Goal: Transaction & Acquisition: Purchase product/service

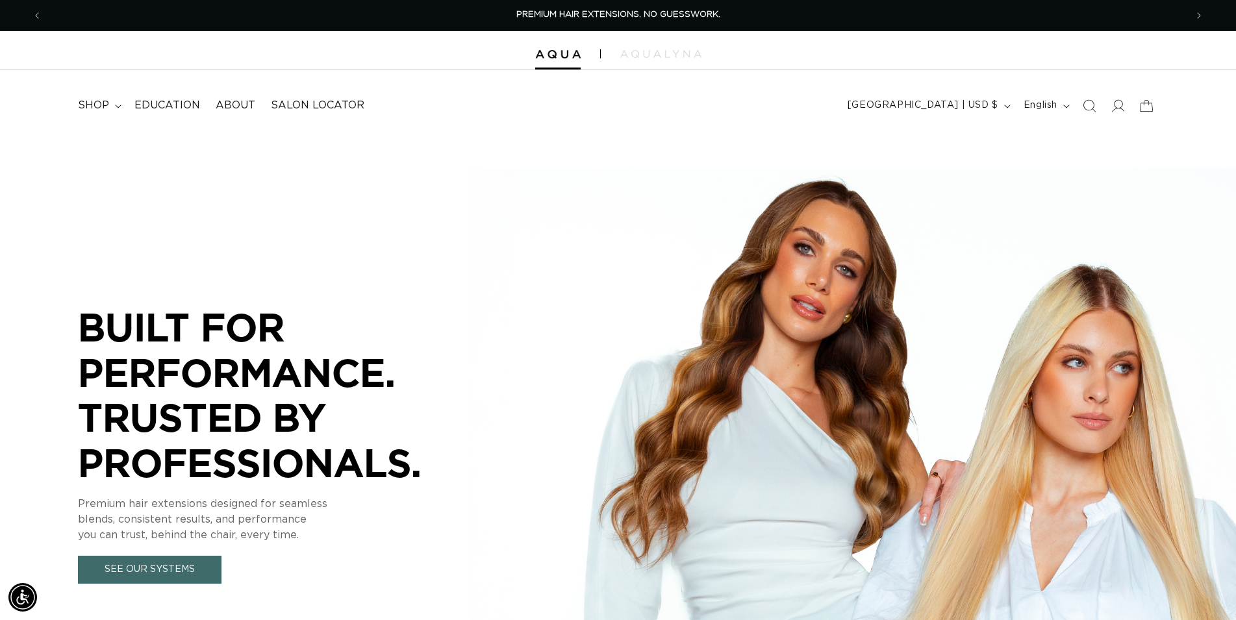
click at [1094, 113] on span "Search" at bounding box center [1089, 106] width 29 height 29
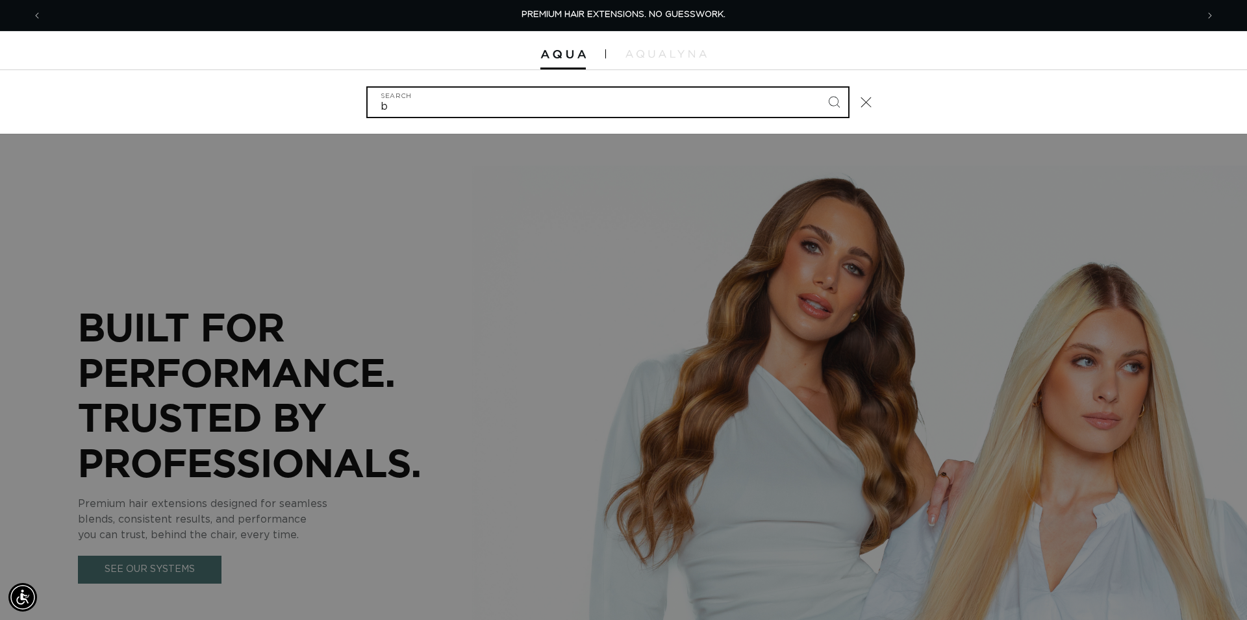
type input "bl"
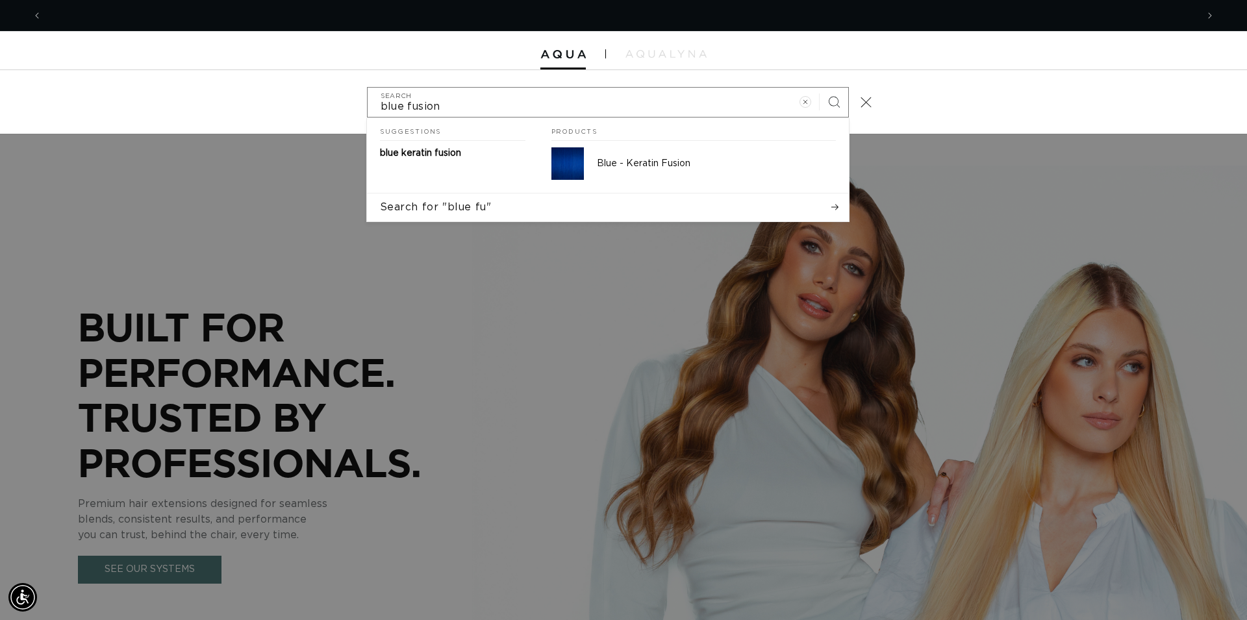
scroll to position [0, 1155]
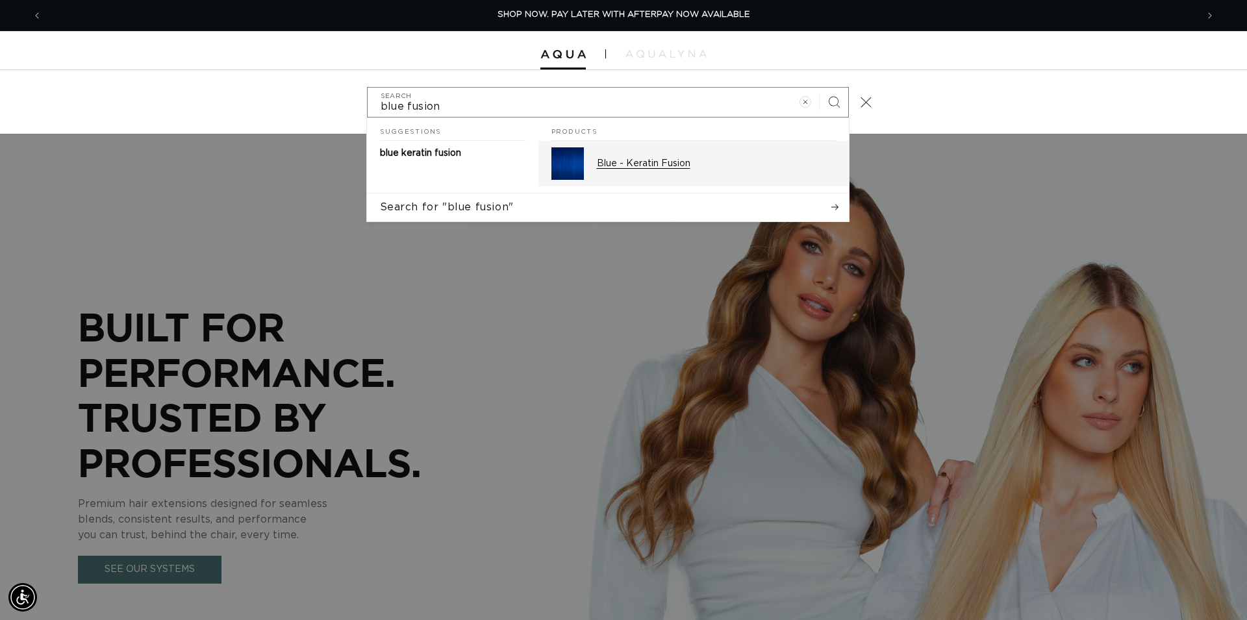
type input "blue fusion"
click at [640, 168] on p "Blue - Keratin Fusion" at bounding box center [716, 164] width 239 height 12
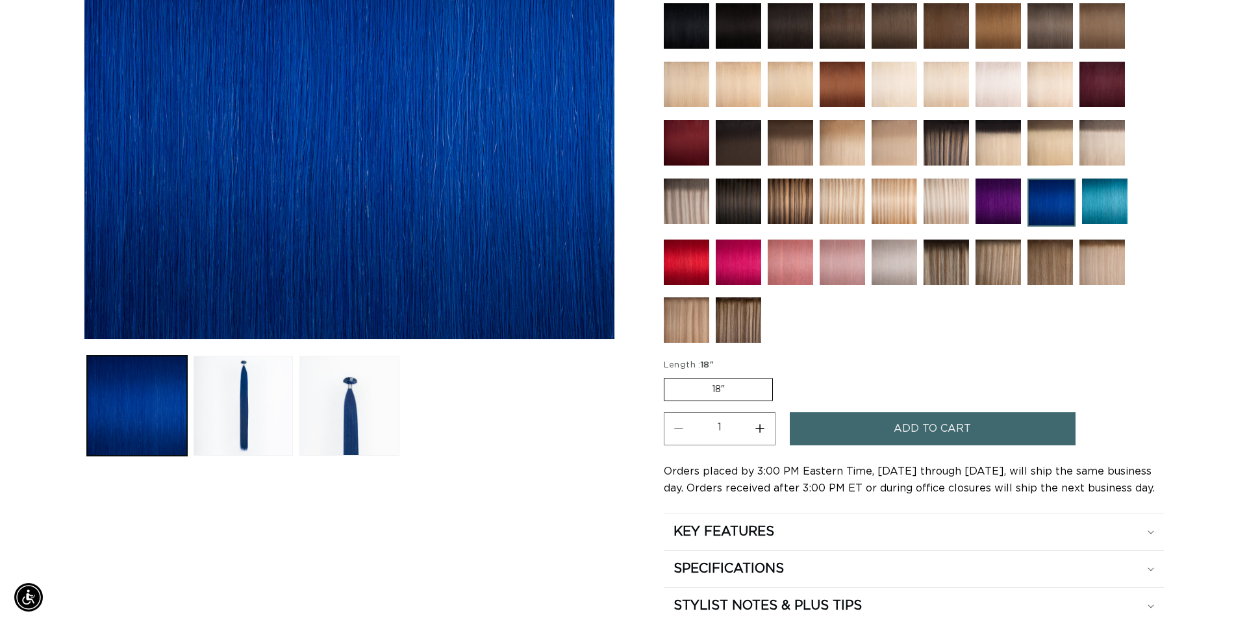
scroll to position [398, 0]
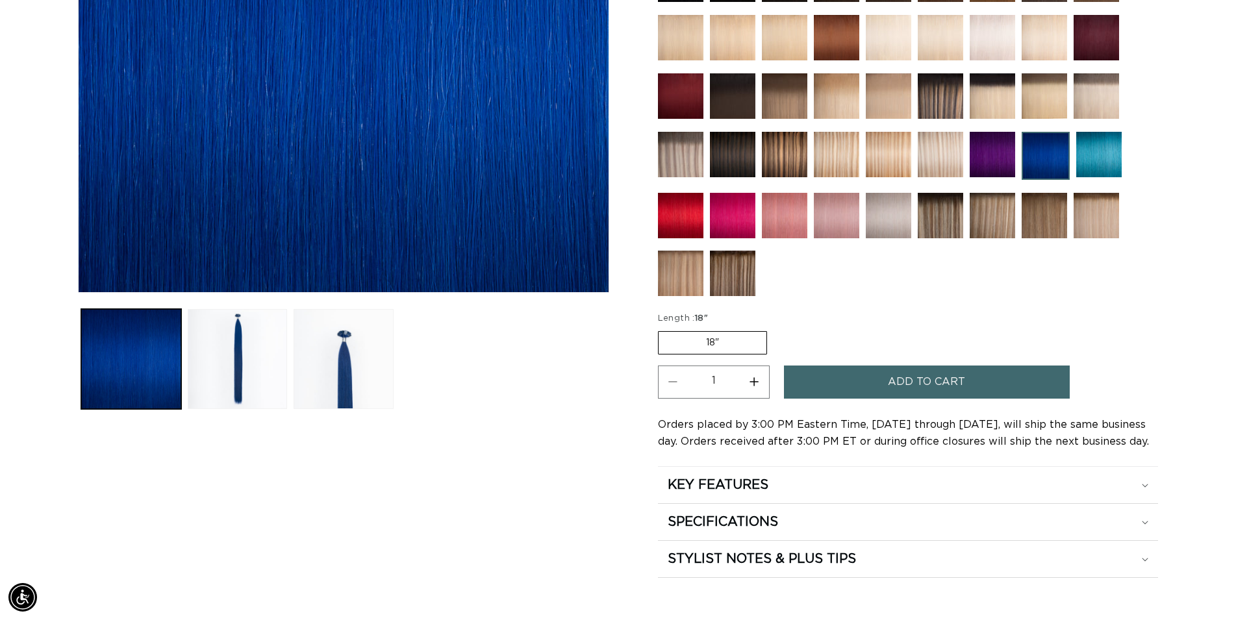
click at [881, 372] on button "Add to cart" at bounding box center [927, 382] width 286 height 33
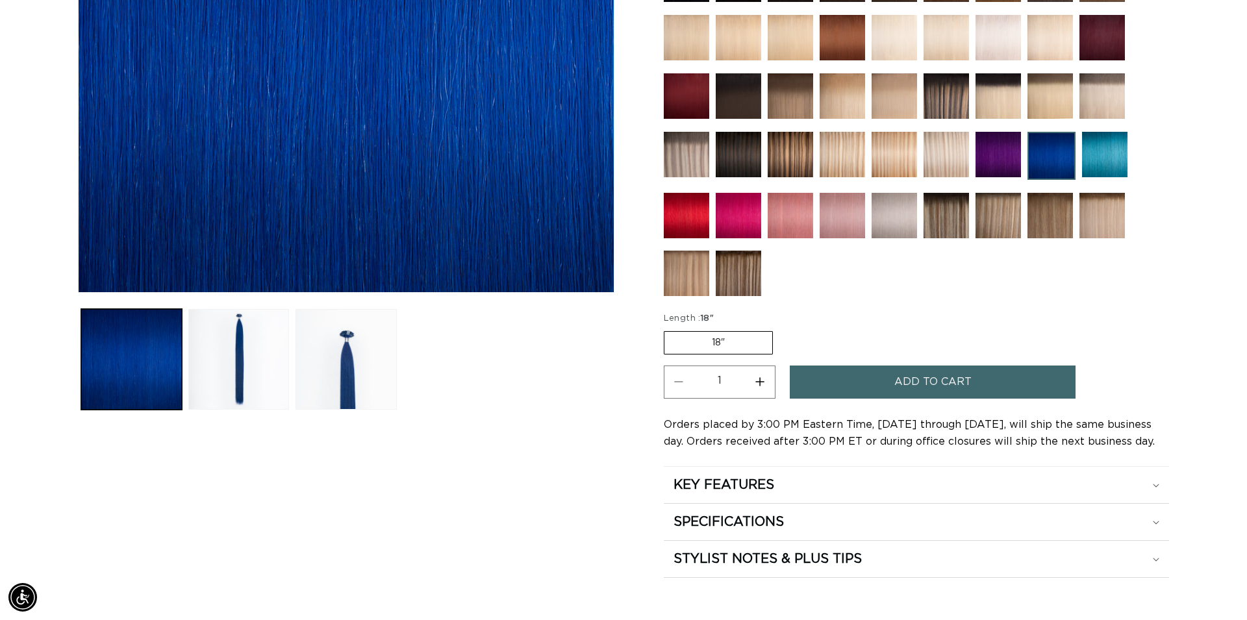
scroll to position [0, 1155]
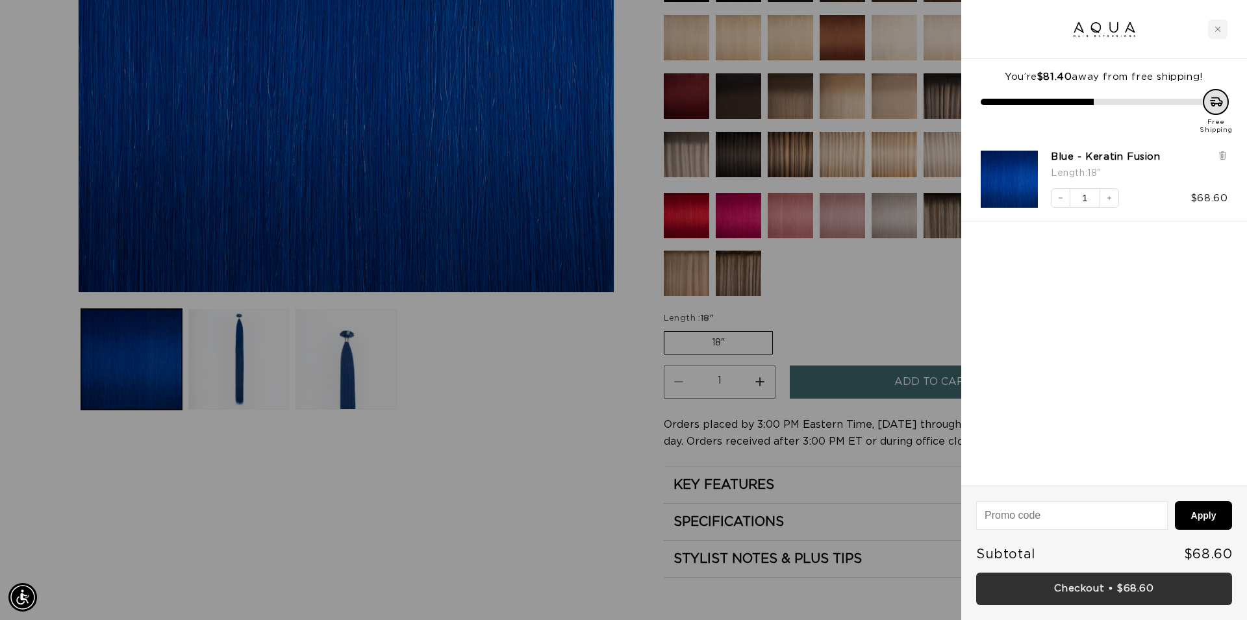
click at [1100, 592] on link "Checkout • $68.60" at bounding box center [1104, 589] width 256 height 33
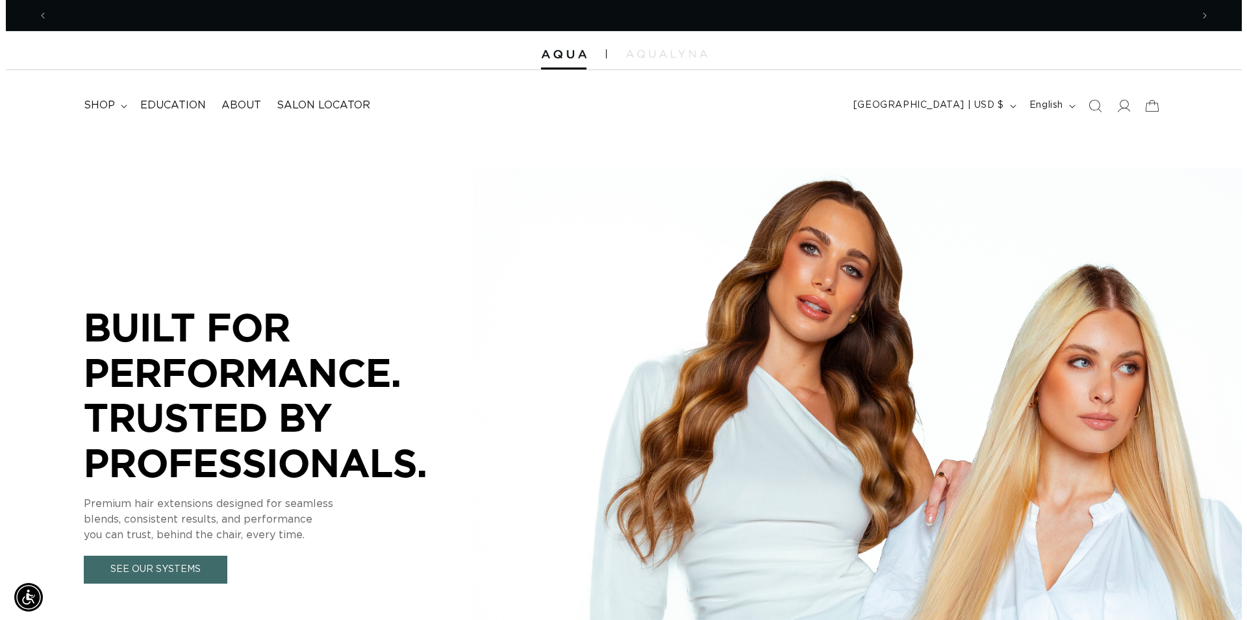
scroll to position [0, 2288]
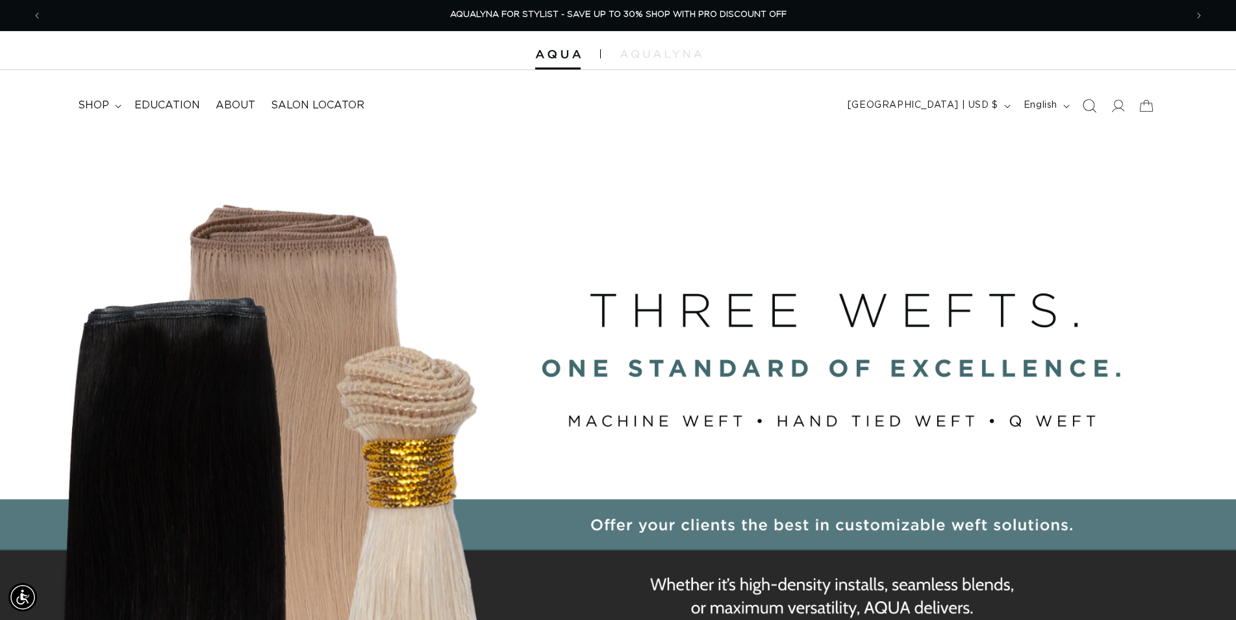
click at [1087, 108] on icon "Search" at bounding box center [1089, 106] width 14 height 14
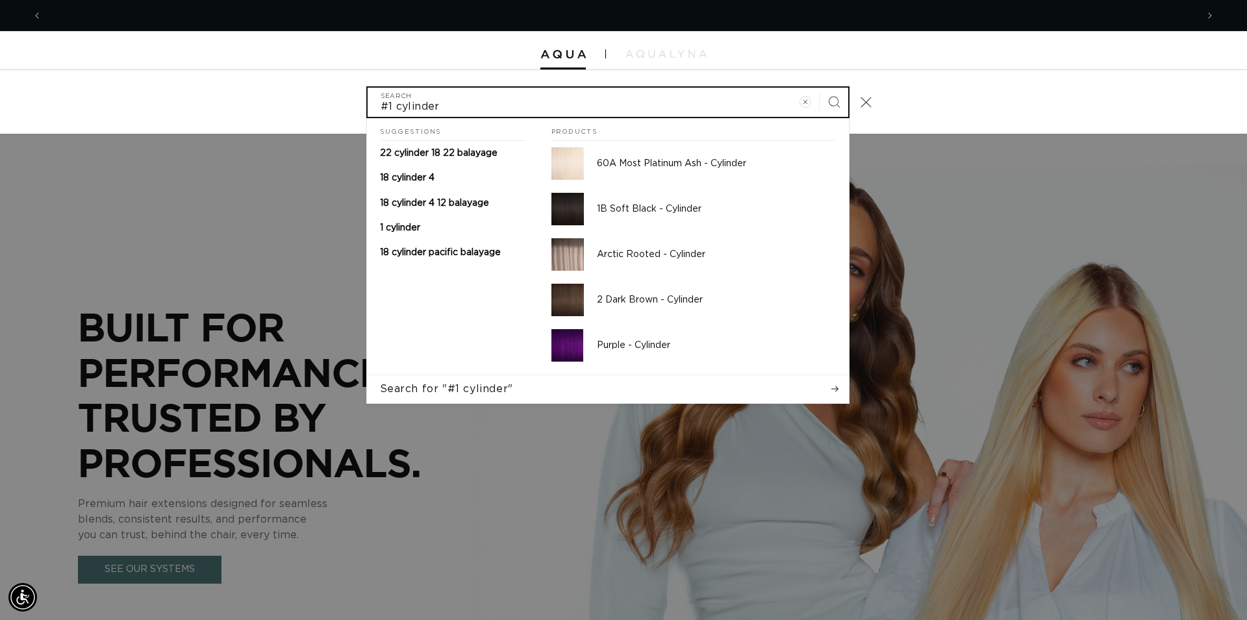
scroll to position [0, 2310]
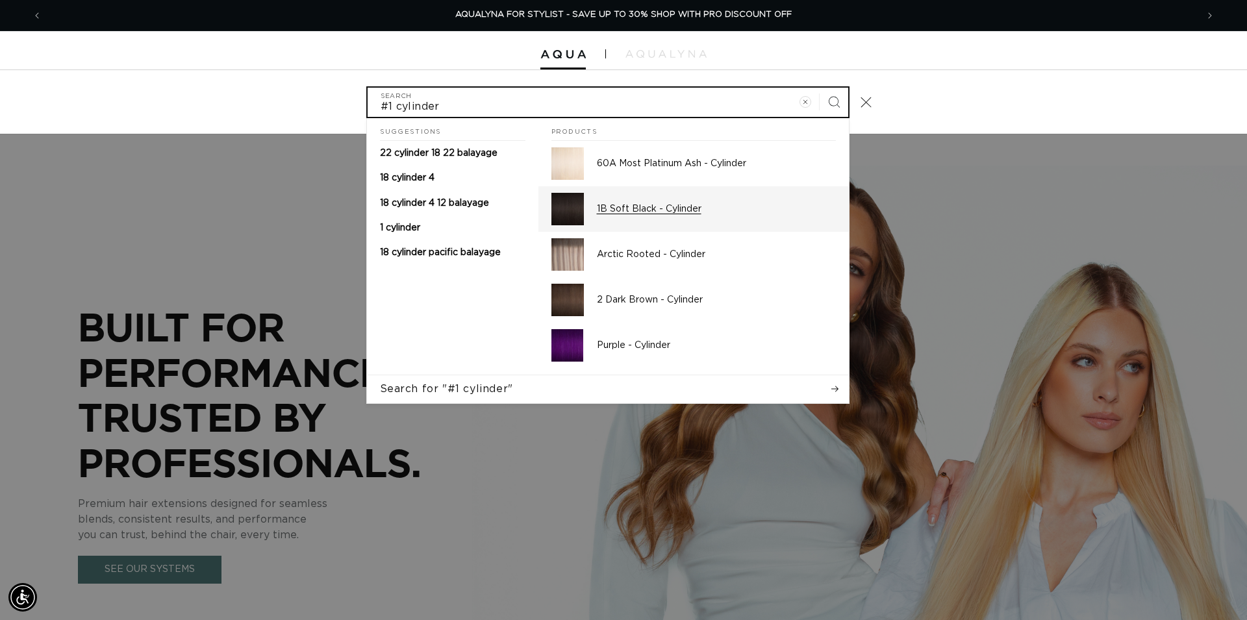
type input "#1 cylinder"
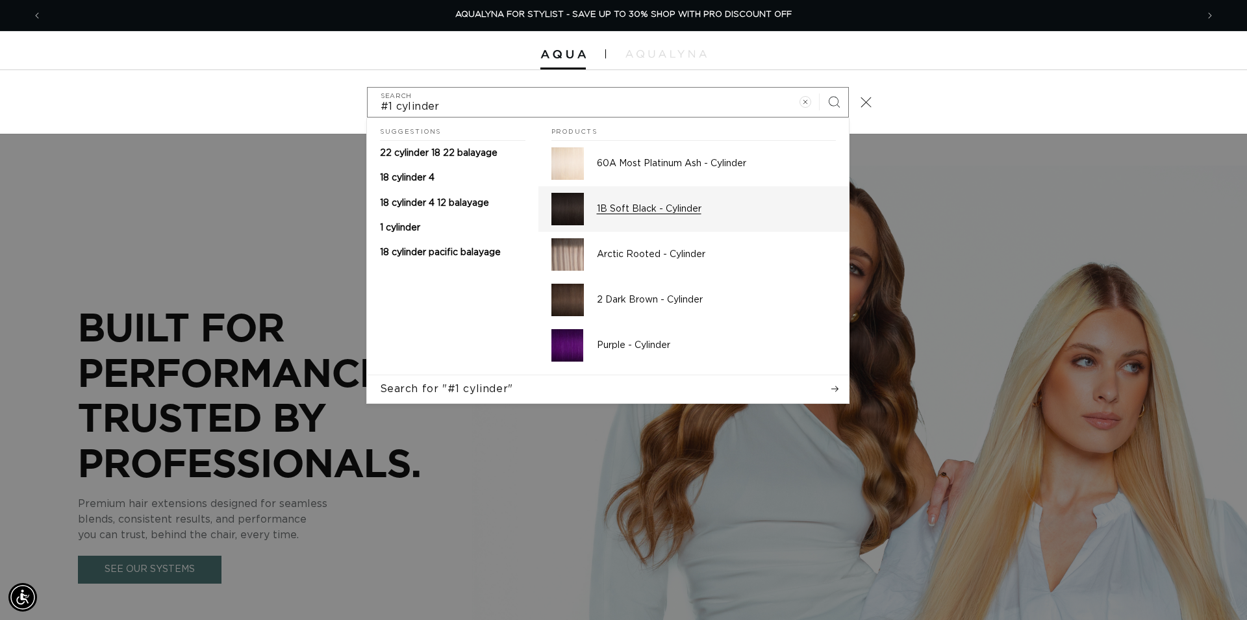
click at [678, 210] on p "1B Soft Black - Cylinder" at bounding box center [716, 209] width 239 height 12
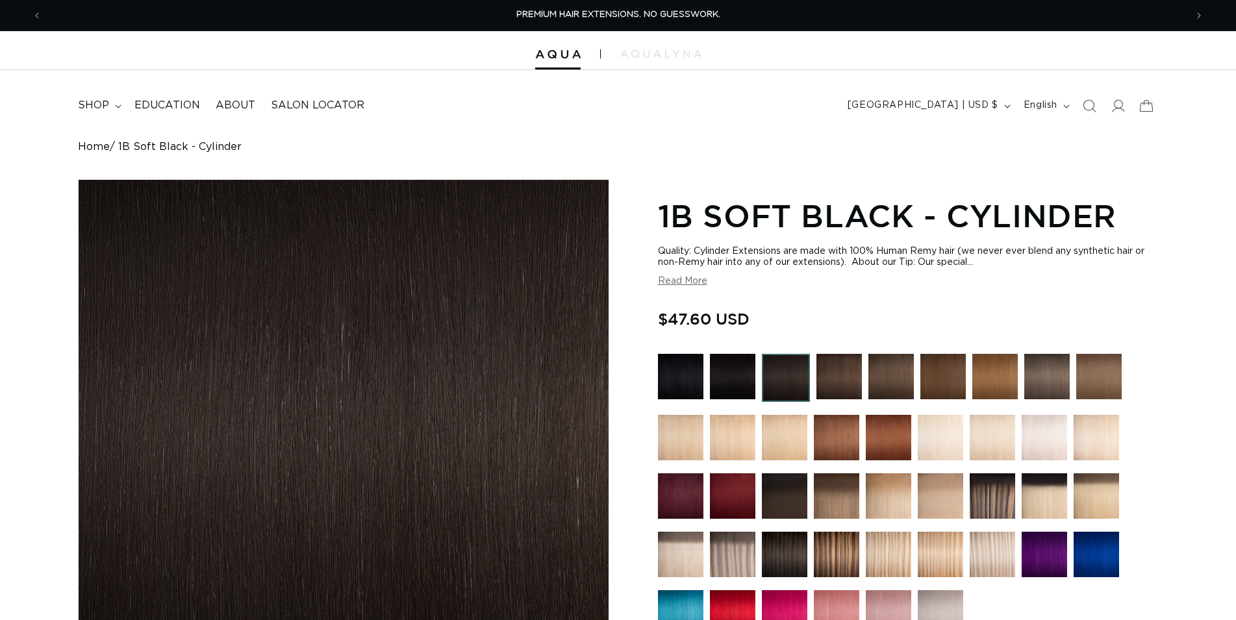
click at [689, 368] on img at bounding box center [680, 376] width 45 height 45
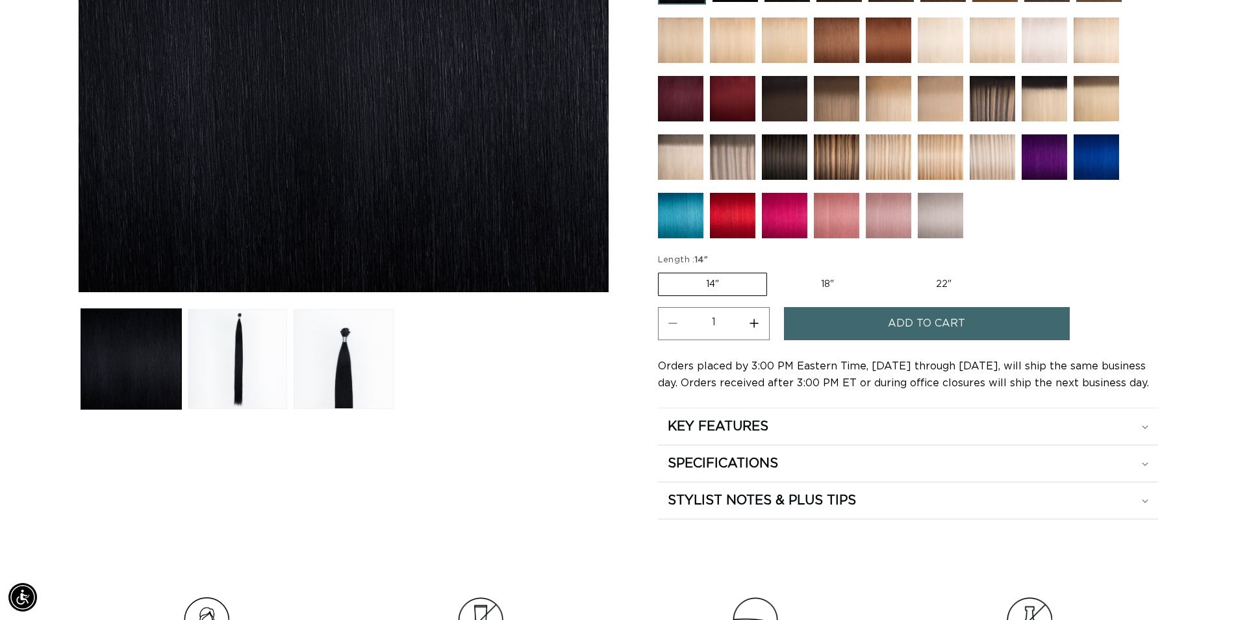
scroll to position [0, 2288]
click at [955, 280] on label "22" Variant sold out or unavailable" at bounding box center [944, 284] width 110 height 22
click at [889, 271] on input "22" Variant sold out or unavailable" at bounding box center [888, 270] width 1 height 1
radio input "true"
click at [757, 322] on button "Increase quantity for 1 Black - Cylinder" at bounding box center [754, 323] width 29 height 33
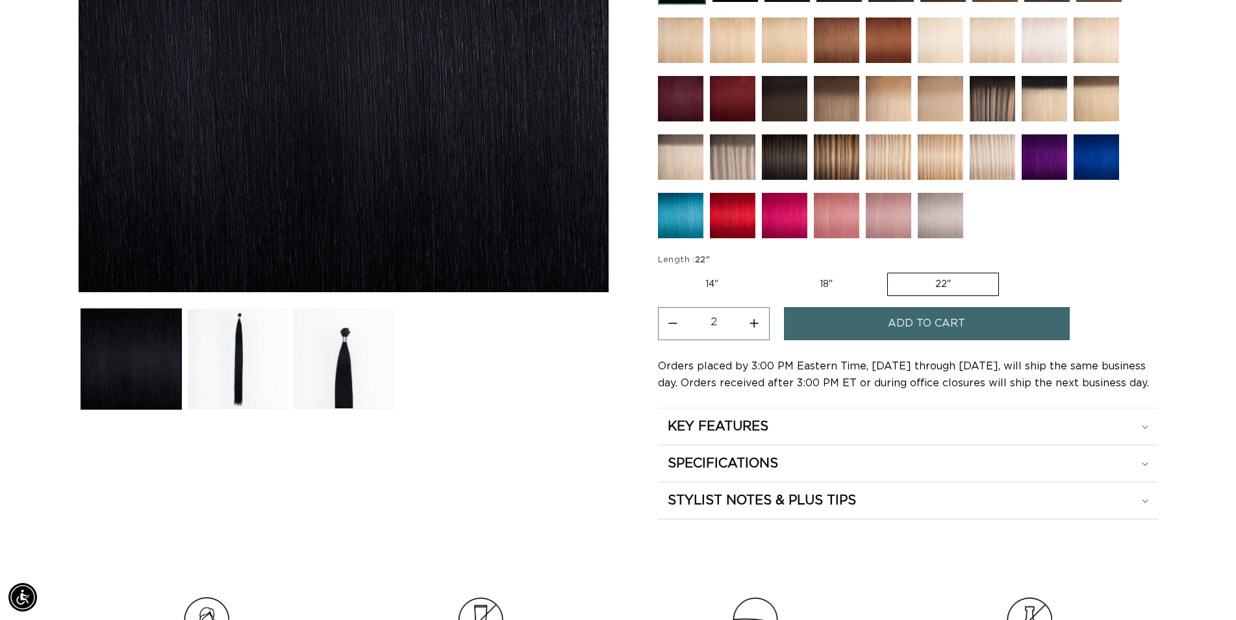
click at [757, 322] on button "Increase quantity for 1 Black - Cylinder" at bounding box center [754, 323] width 29 height 33
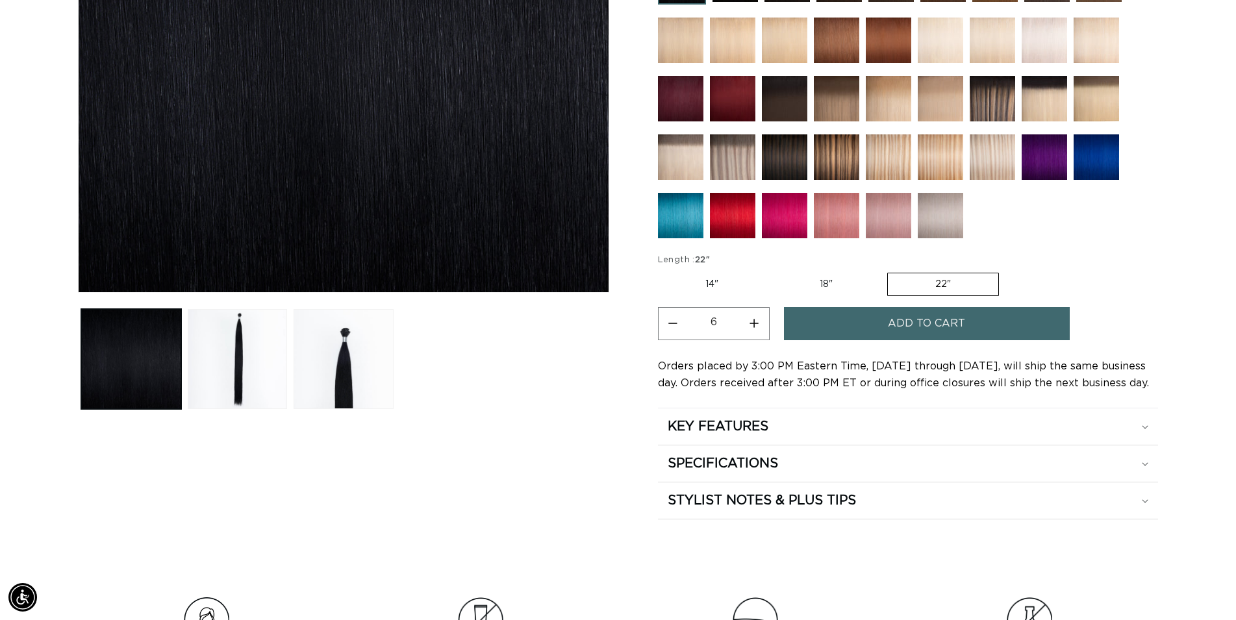
type input "7"
click at [859, 322] on button "Add to cart" at bounding box center [927, 323] width 286 height 33
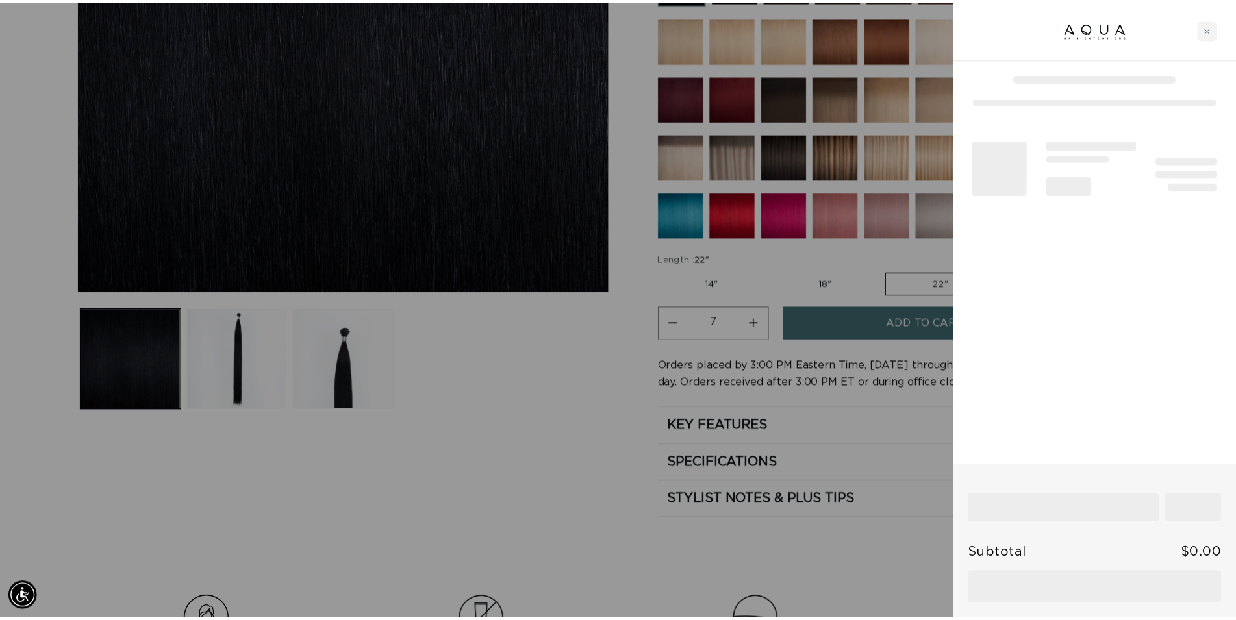
scroll to position [0, 1155]
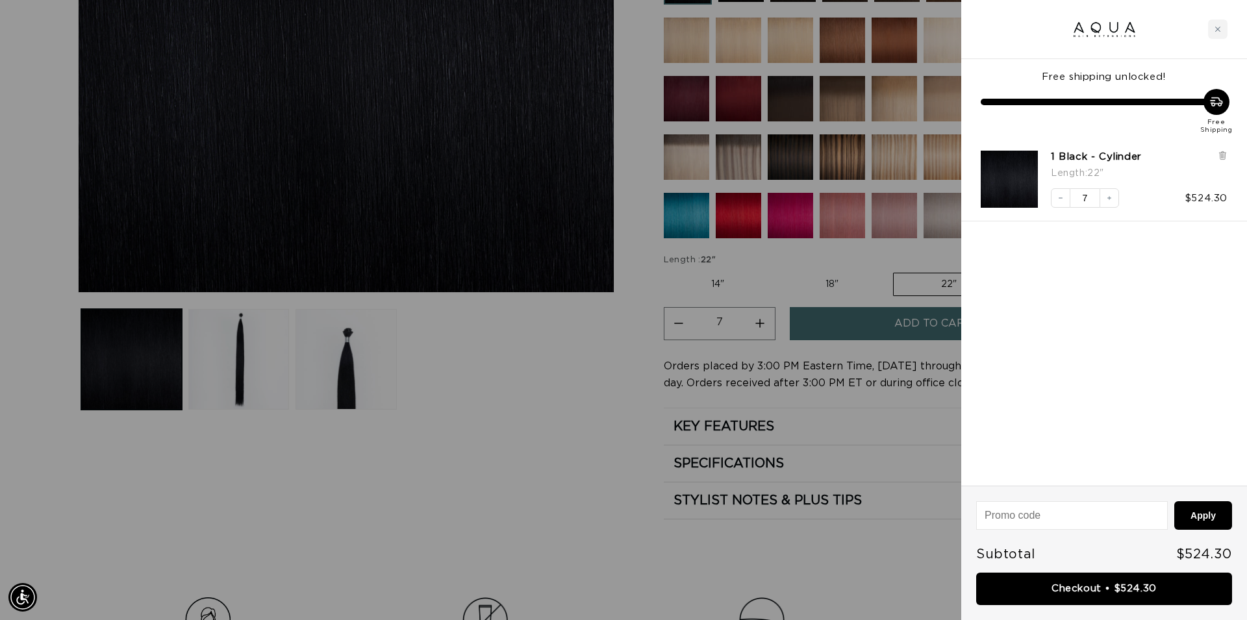
click at [663, 458] on div at bounding box center [623, 310] width 1247 height 620
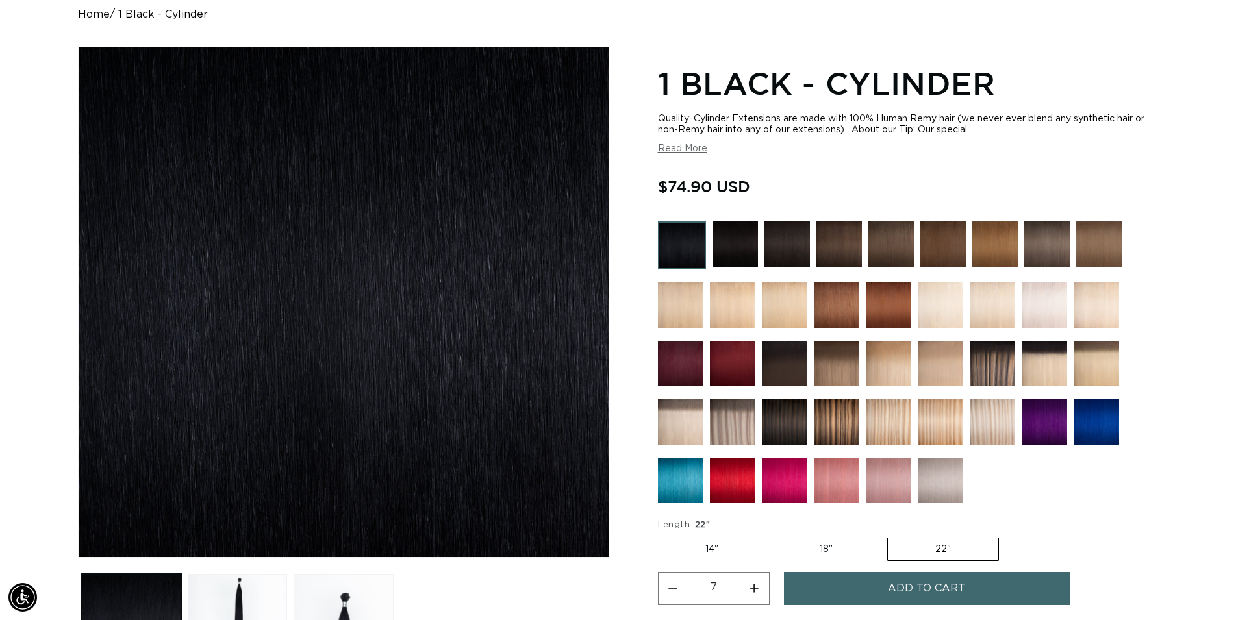
scroll to position [0, 1144]
click at [783, 316] on img at bounding box center [784, 305] width 45 height 45
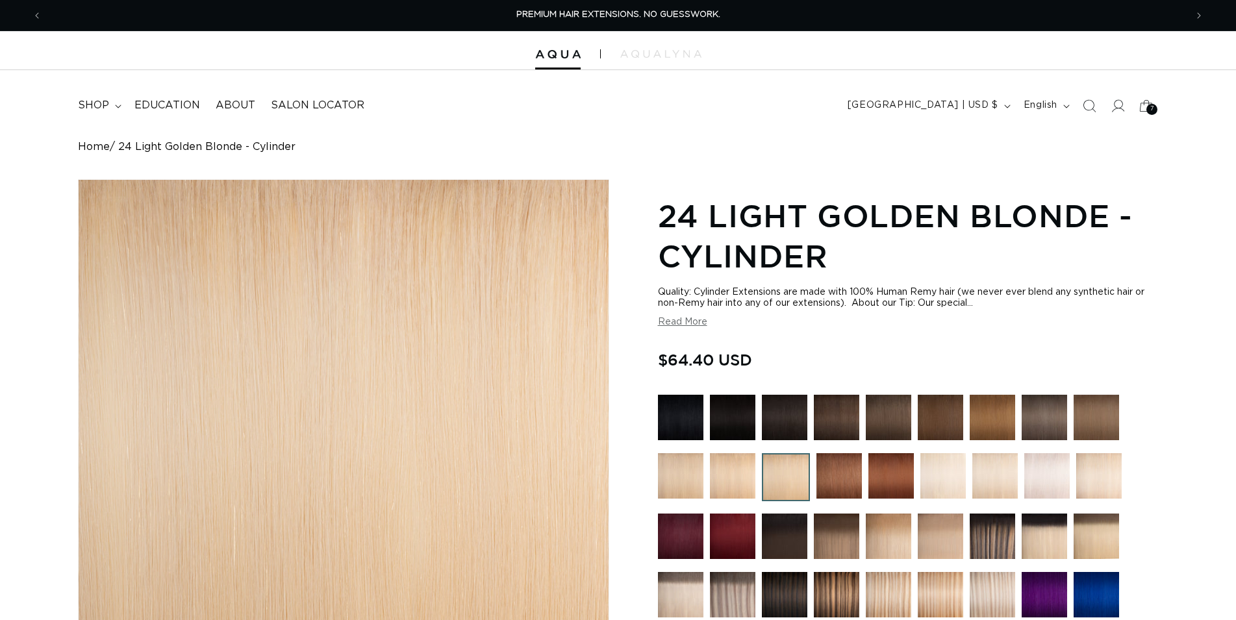
click at [718, 478] on img at bounding box center [732, 475] width 45 height 45
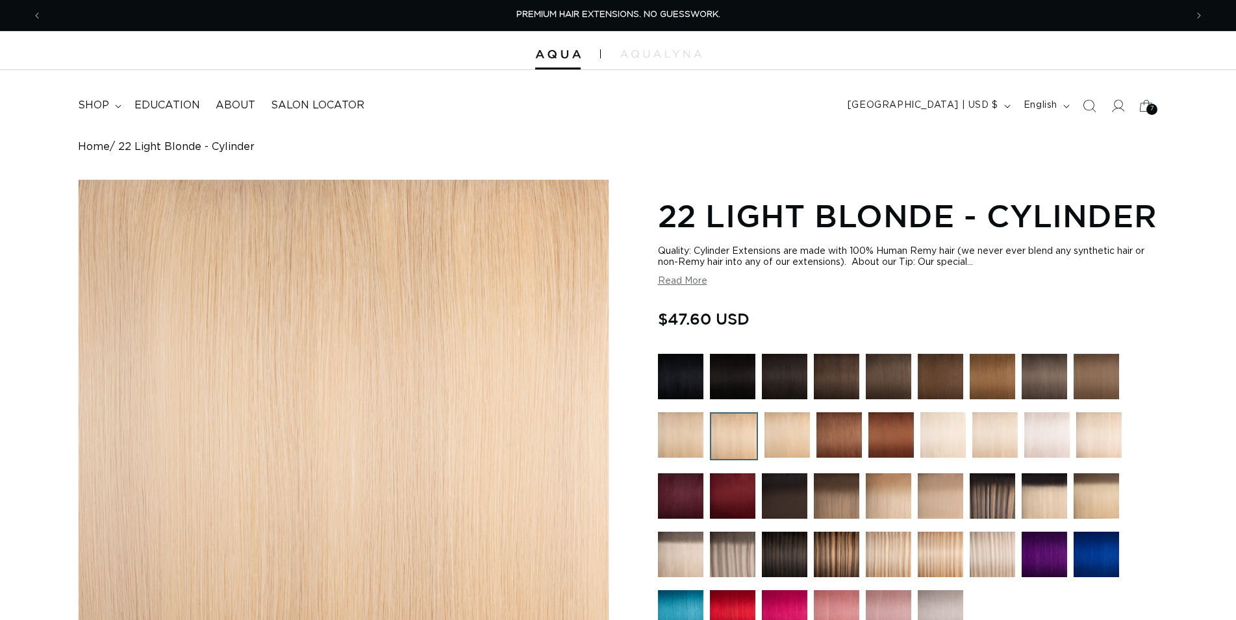
scroll to position [464, 0]
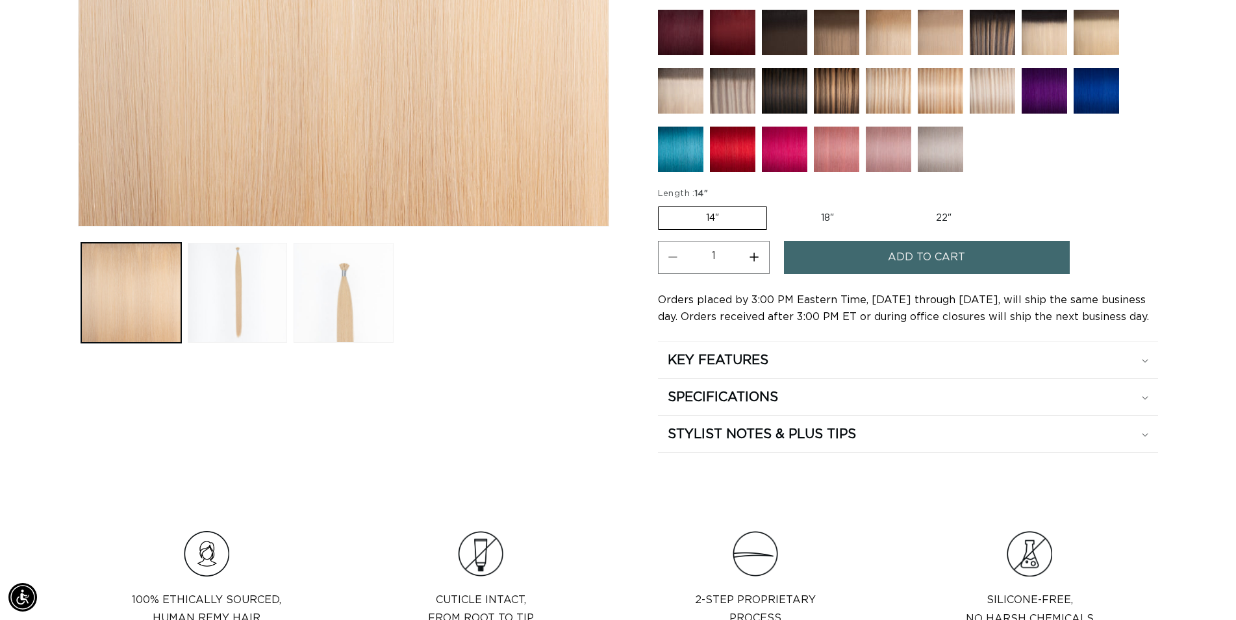
click at [936, 218] on label "22" Variant sold out or unavailable" at bounding box center [944, 218] width 110 height 22
click at [889, 205] on input "22" Variant sold out or unavailable" at bounding box center [888, 204] width 1 height 1
radio input "true"
click at [939, 254] on span "Add to cart" at bounding box center [926, 257] width 77 height 33
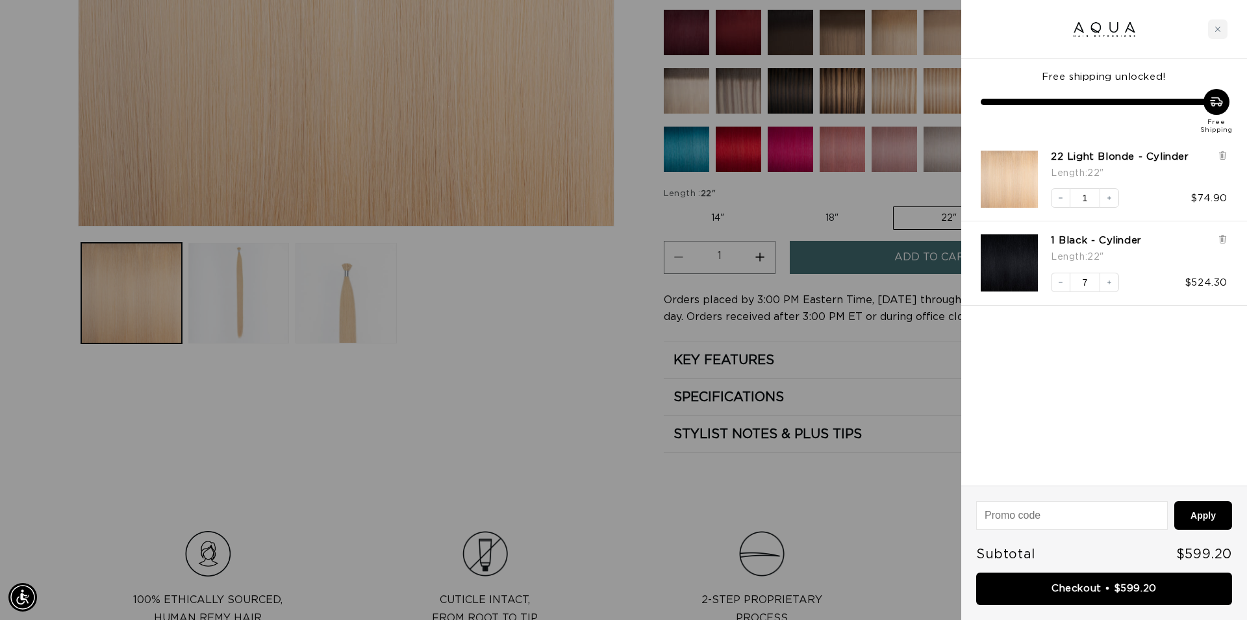
click at [527, 439] on div at bounding box center [623, 310] width 1247 height 620
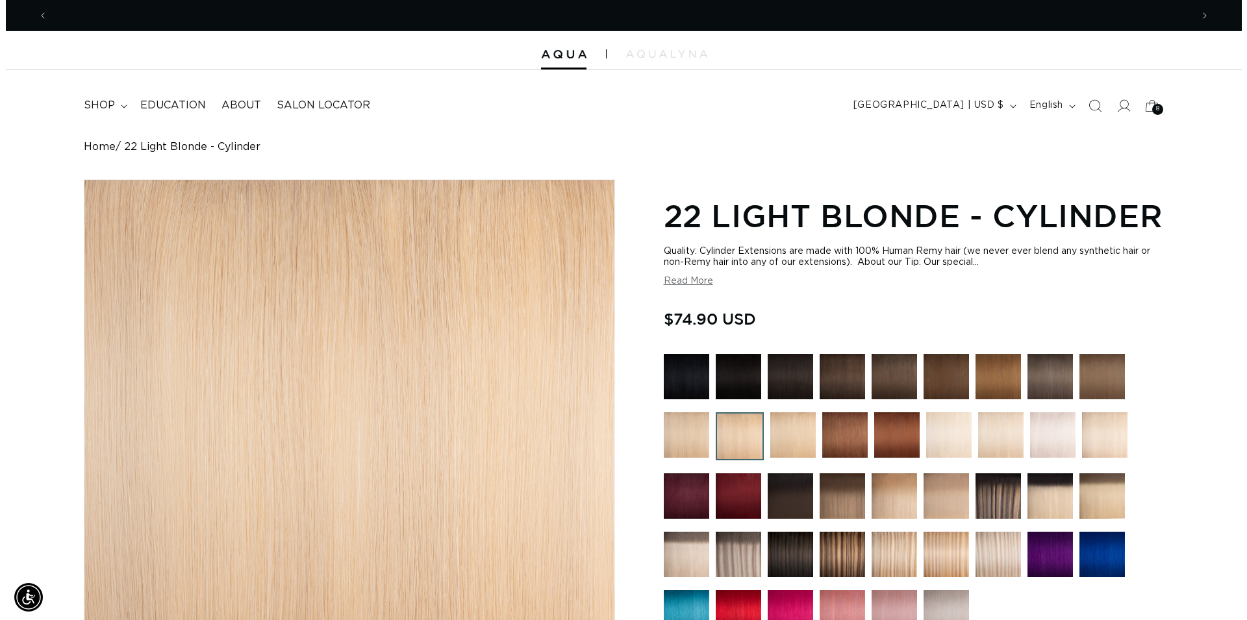
scroll to position [0, 1144]
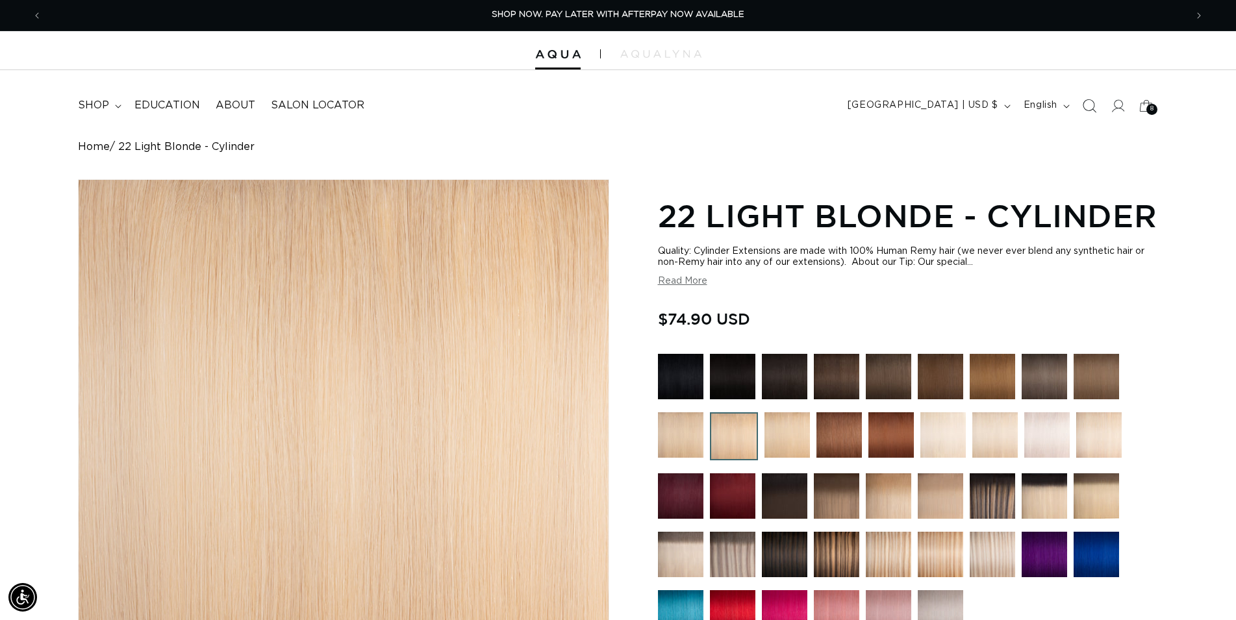
click at [1084, 110] on icon "Search" at bounding box center [1089, 106] width 14 height 14
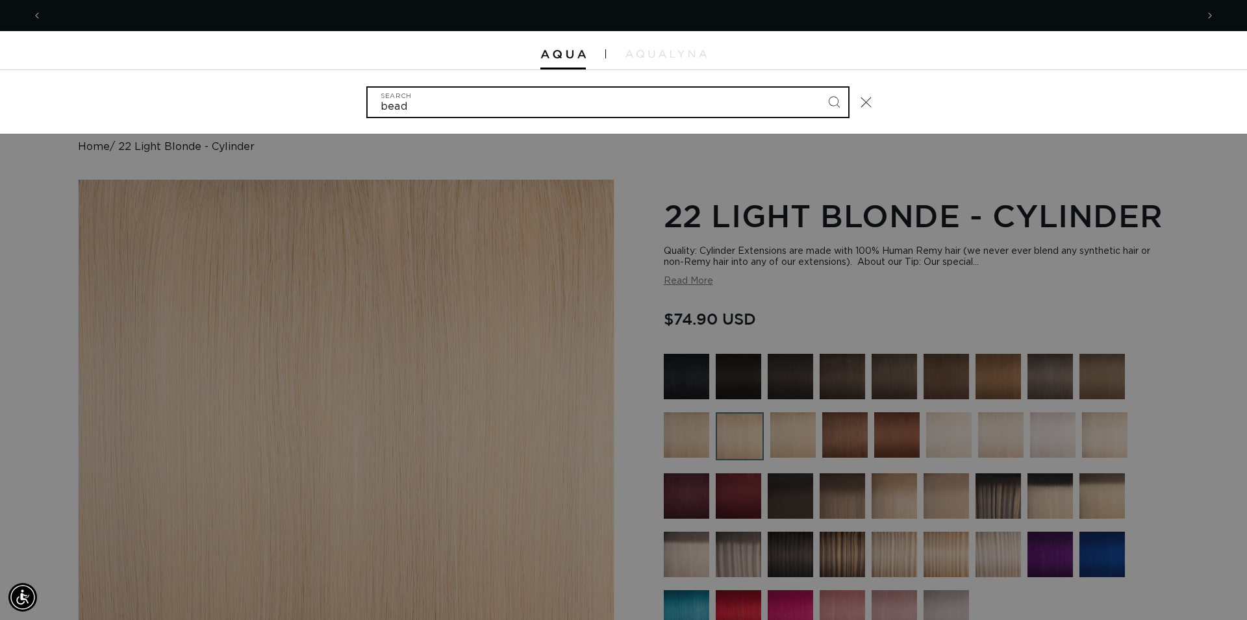
scroll to position [0, 2310]
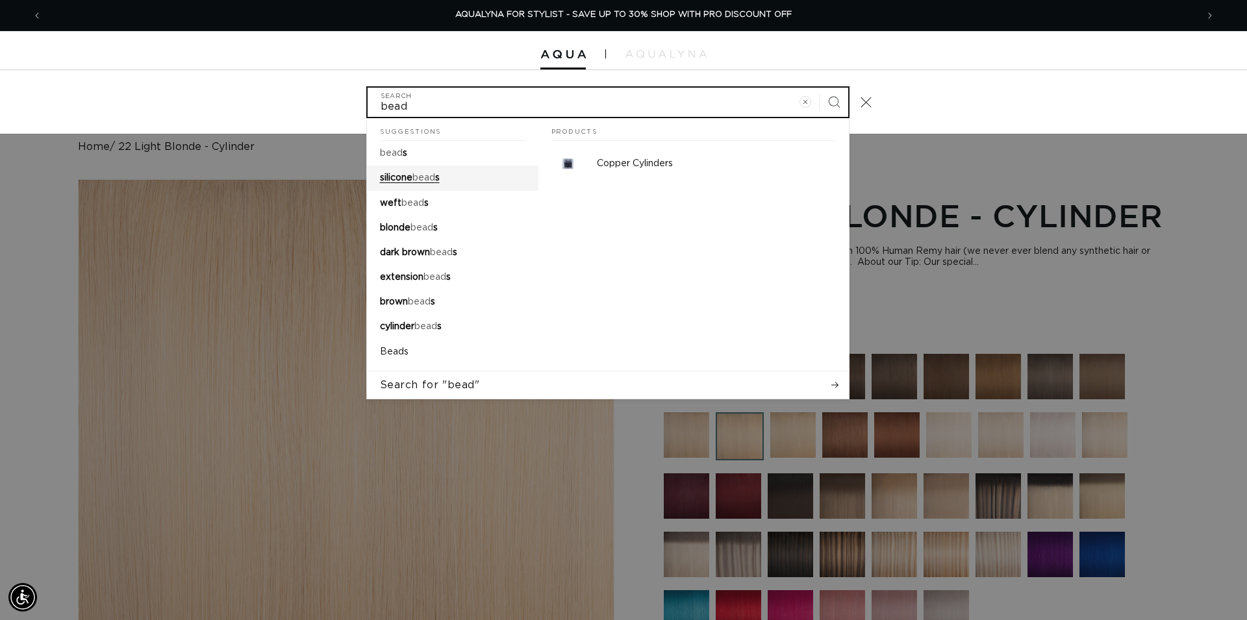
type input "bead"
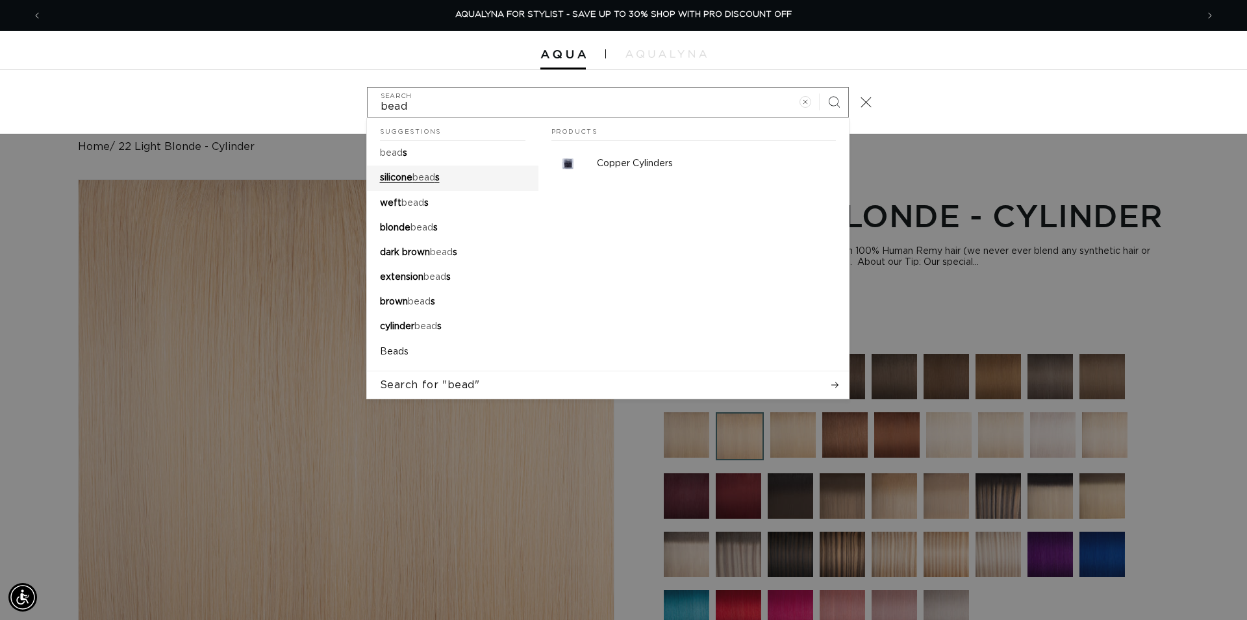
click at [474, 184] on link "silicone bead s" at bounding box center [452, 178] width 171 height 25
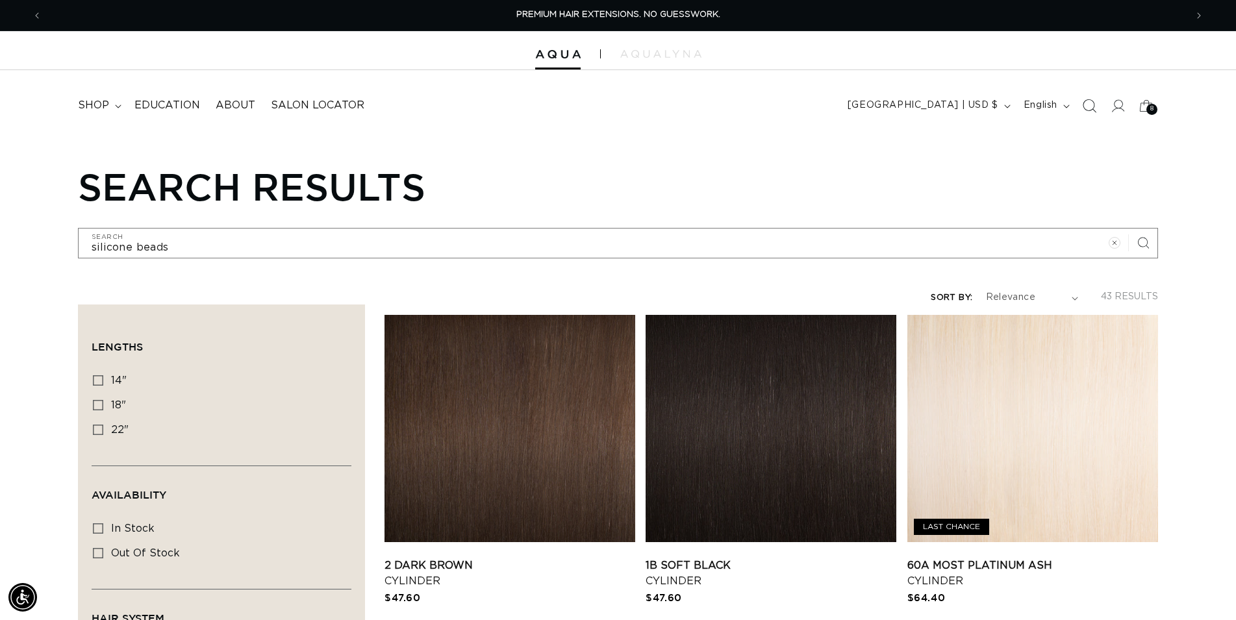
click at [1091, 110] on icon "Search" at bounding box center [1089, 106] width 14 height 14
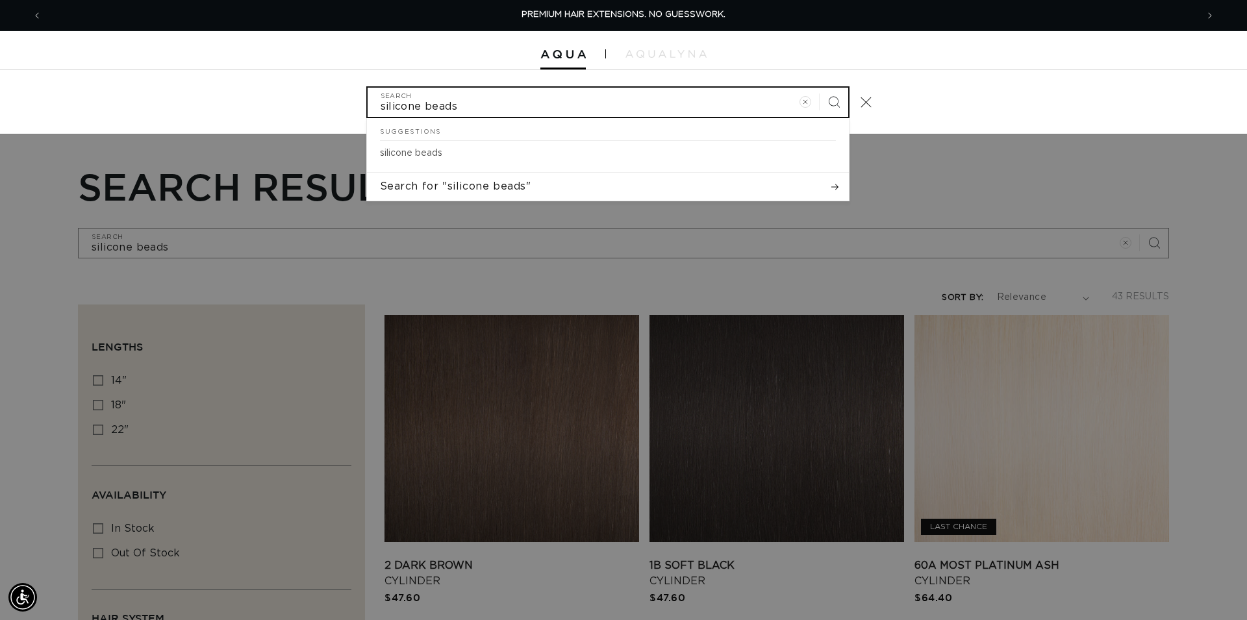
type input "c"
type input "co"
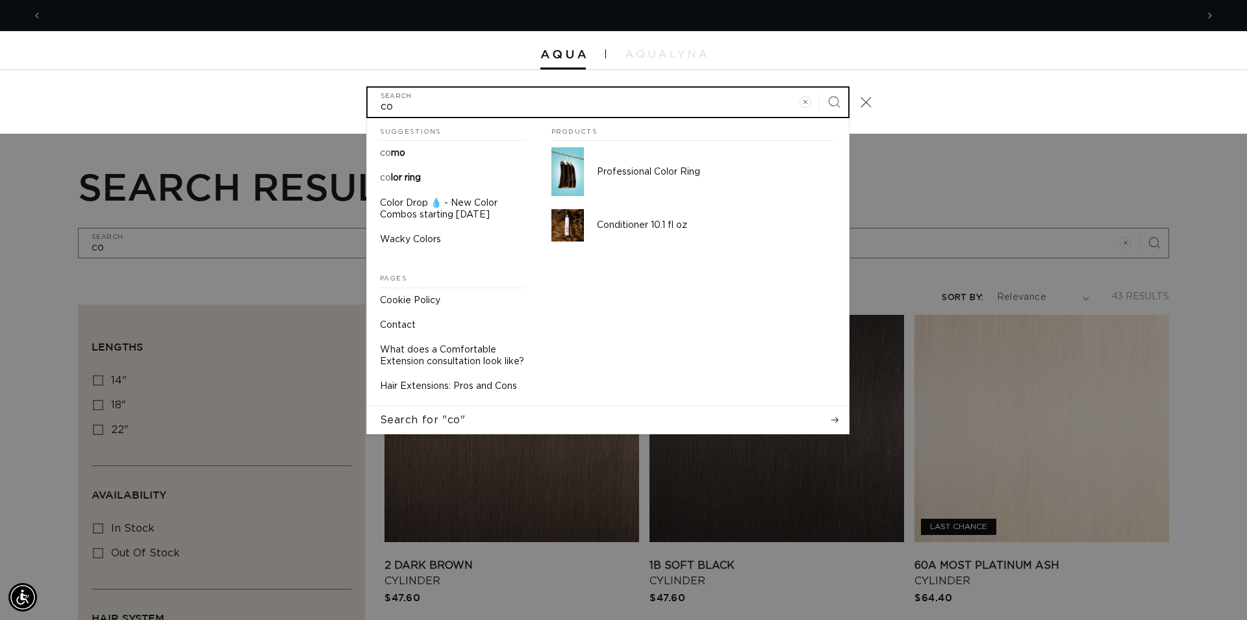
type input "cop"
type input "copp"
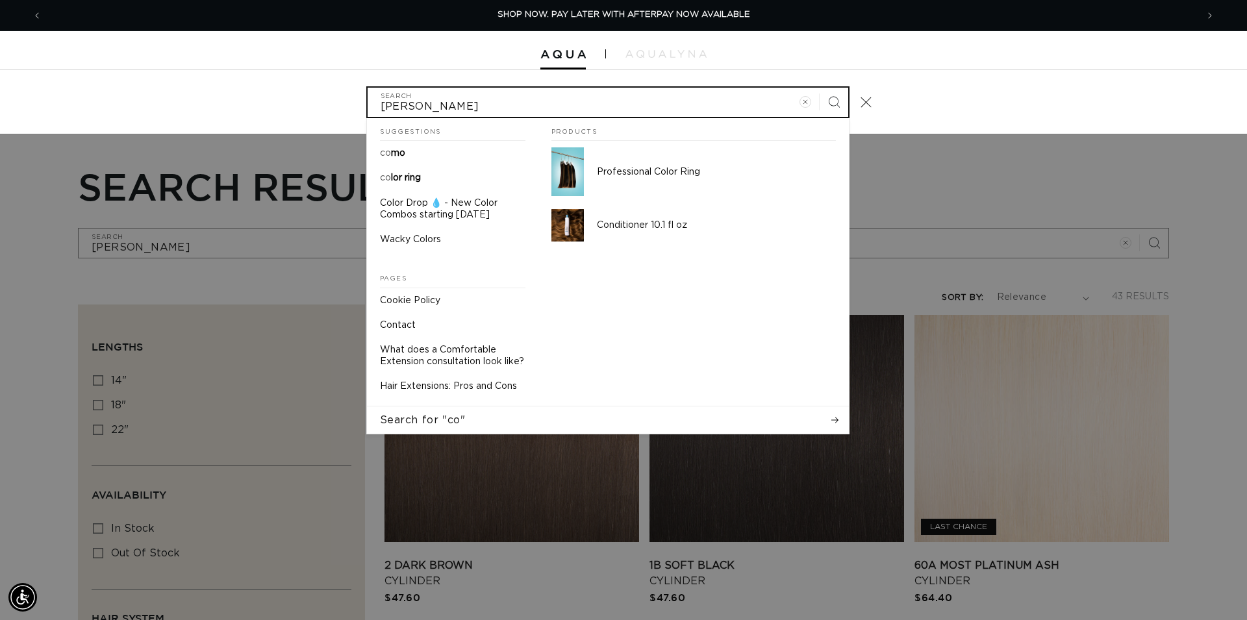
type input "coppe"
type input "copper"
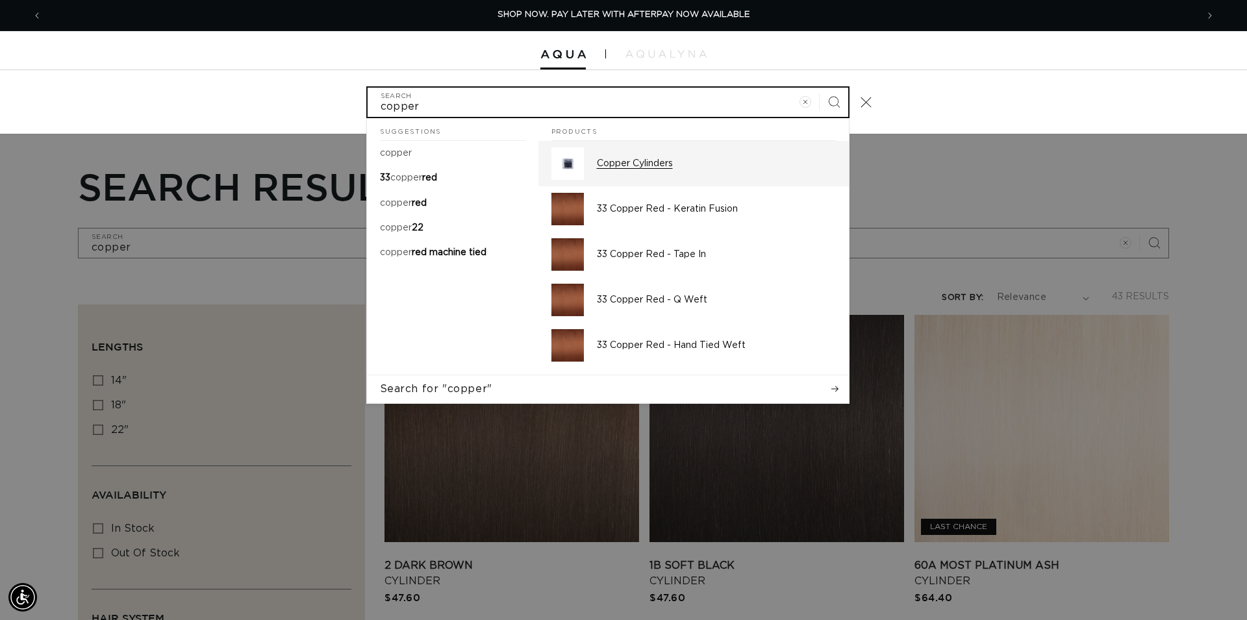
type input "copper"
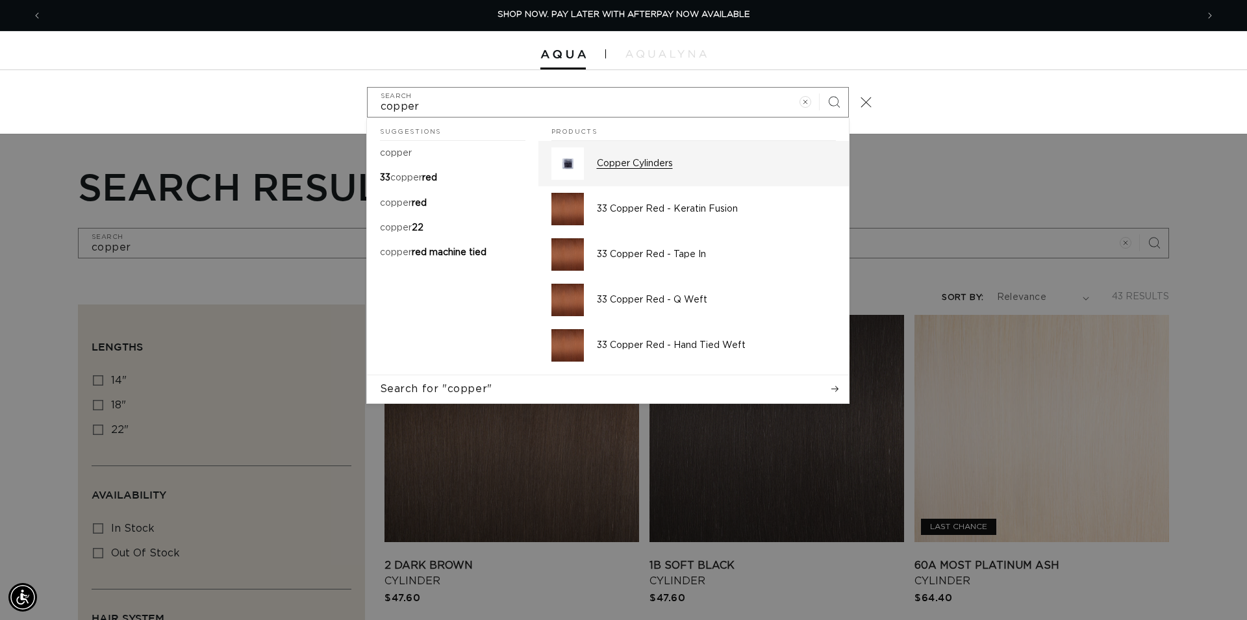
click at [654, 170] on p "Copper Cylinders" at bounding box center [716, 164] width 239 height 12
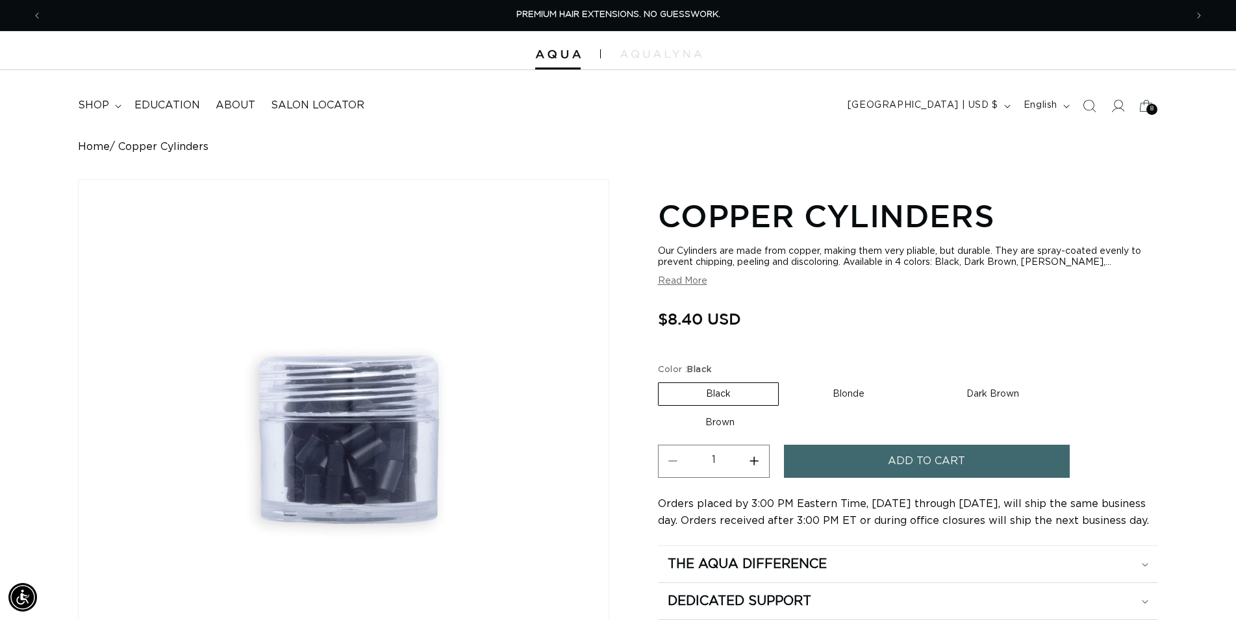
click at [758, 465] on button "Increase quantity for Copper Cylinders" at bounding box center [754, 461] width 29 height 33
type input "2"
click at [837, 454] on button "Add to cart" at bounding box center [927, 461] width 286 height 33
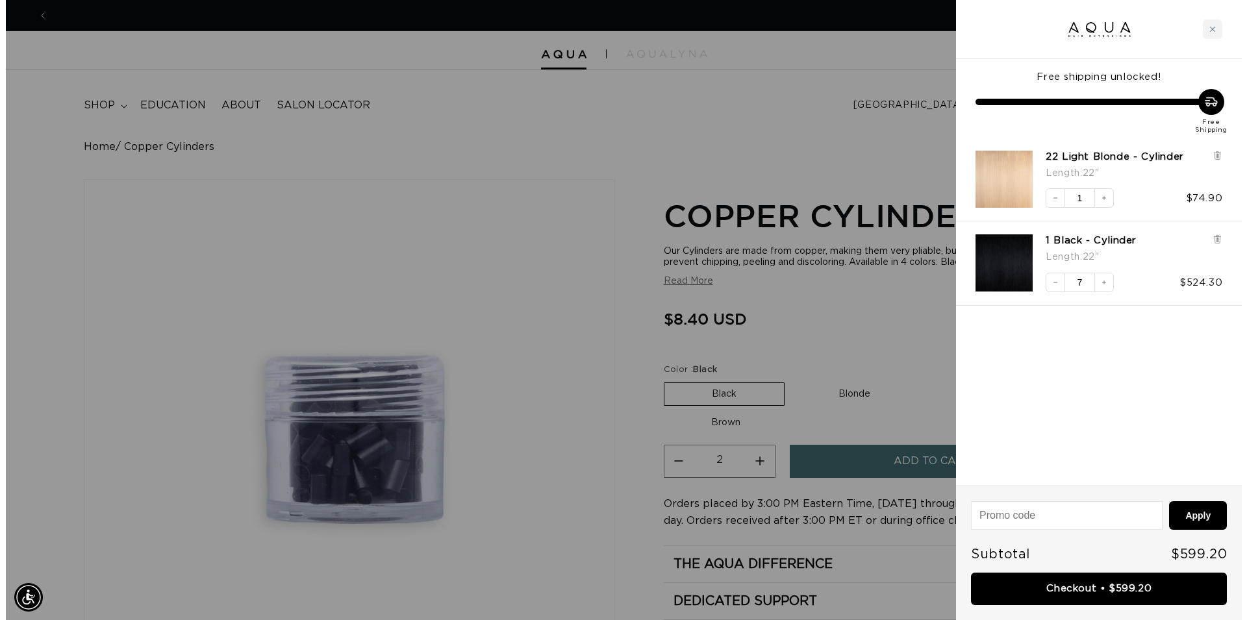
scroll to position [0, 1155]
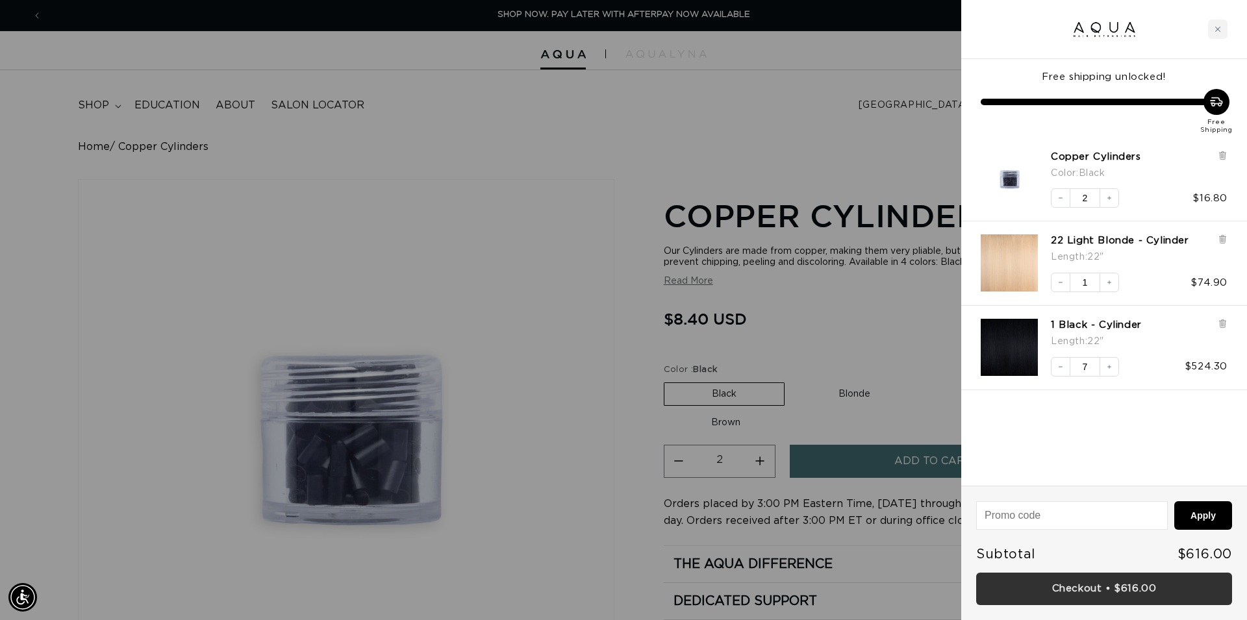
click at [1083, 592] on link "Checkout • $616.00" at bounding box center [1104, 589] width 256 height 33
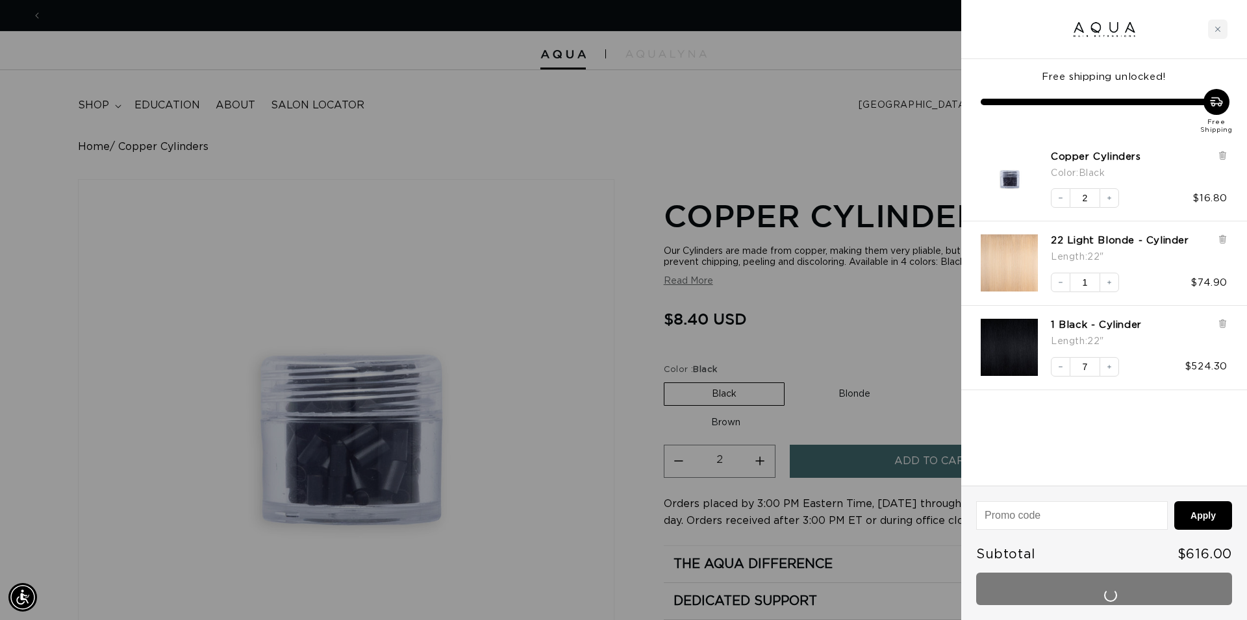
scroll to position [0, 2310]
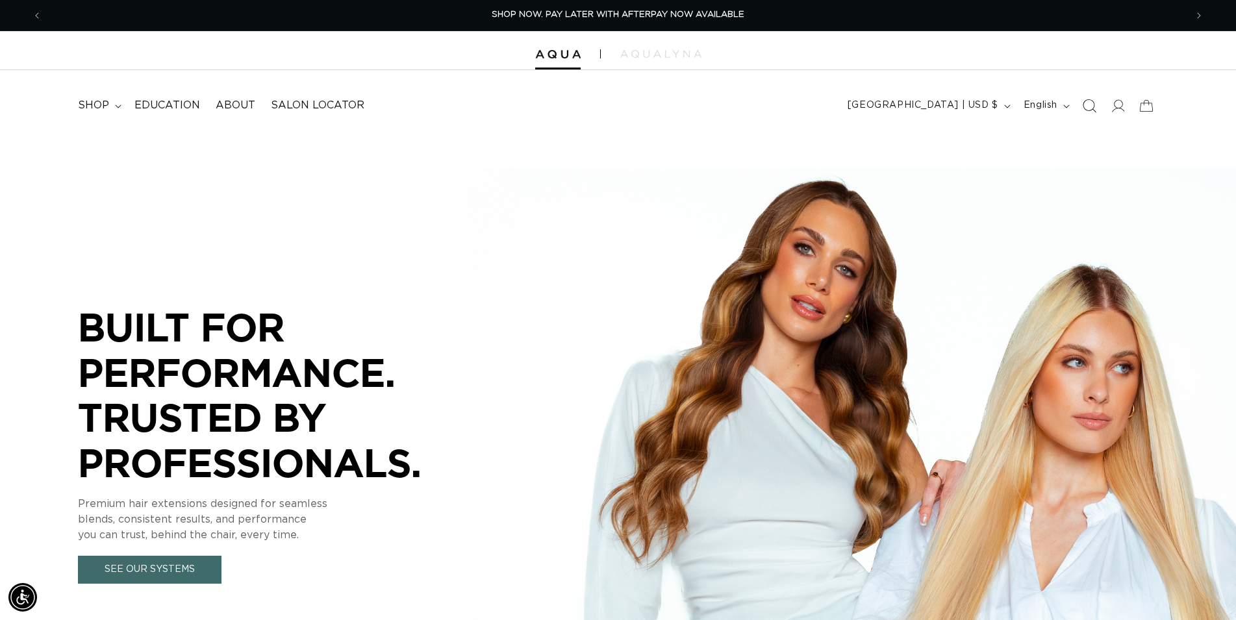
click at [1095, 105] on icon "Search" at bounding box center [1091, 106] width 14 height 14
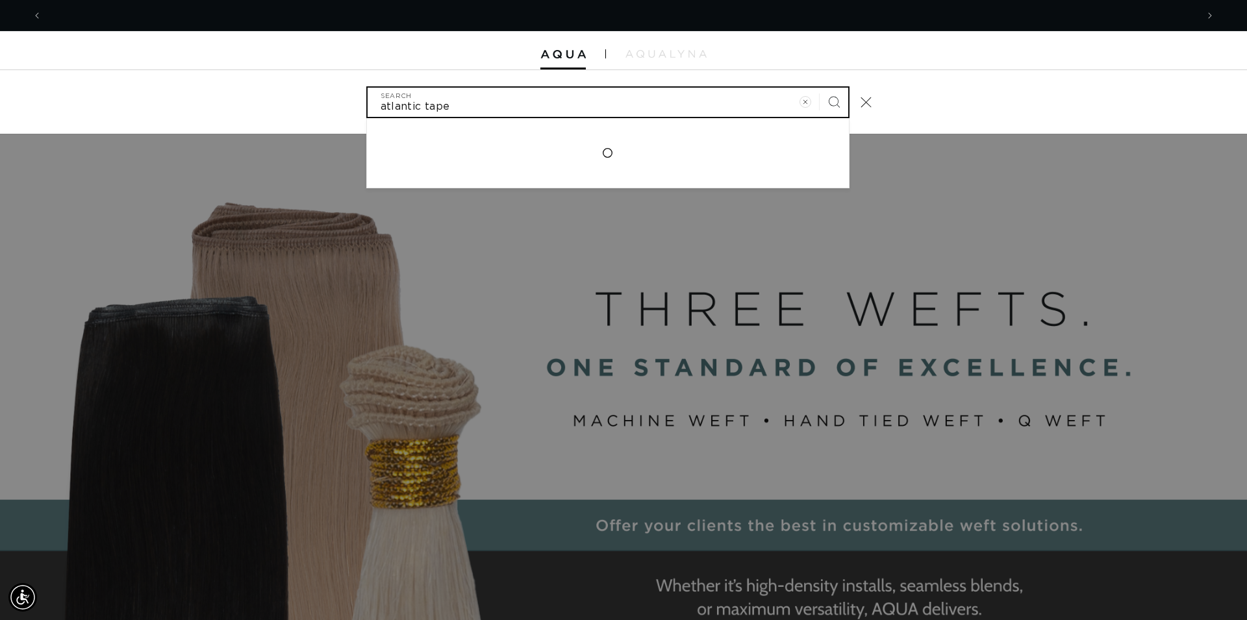
scroll to position [0, 2310]
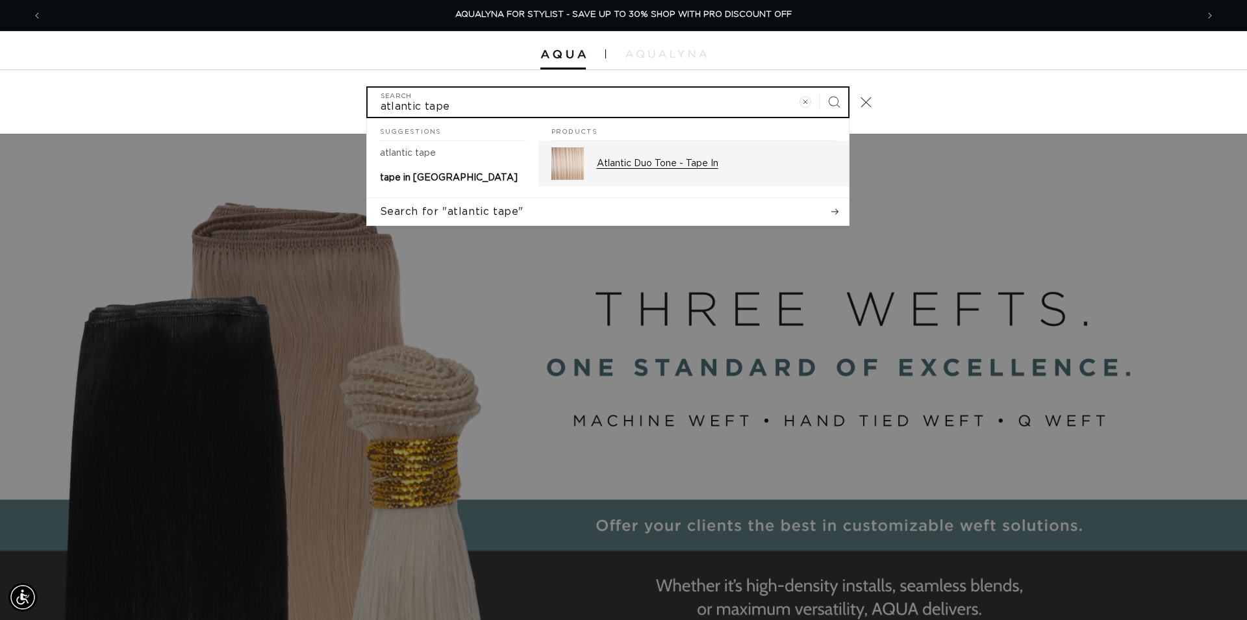
type input "atlantic tape"
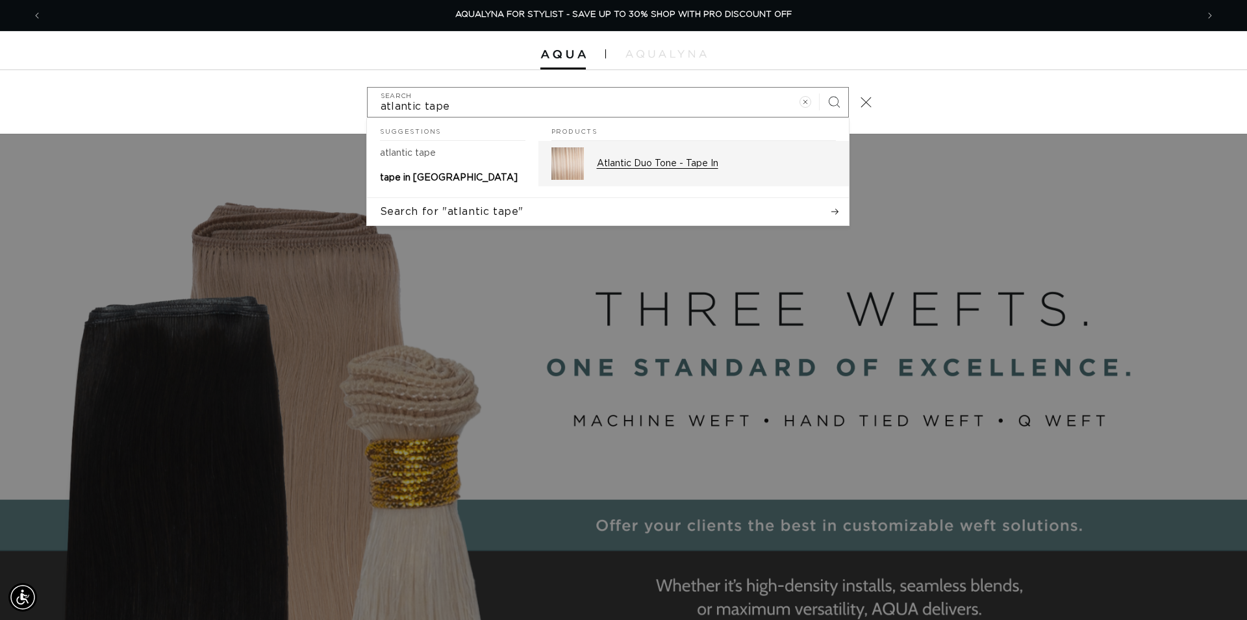
click at [678, 164] on p "Atlantic Duo Tone - Tape In" at bounding box center [716, 164] width 239 height 12
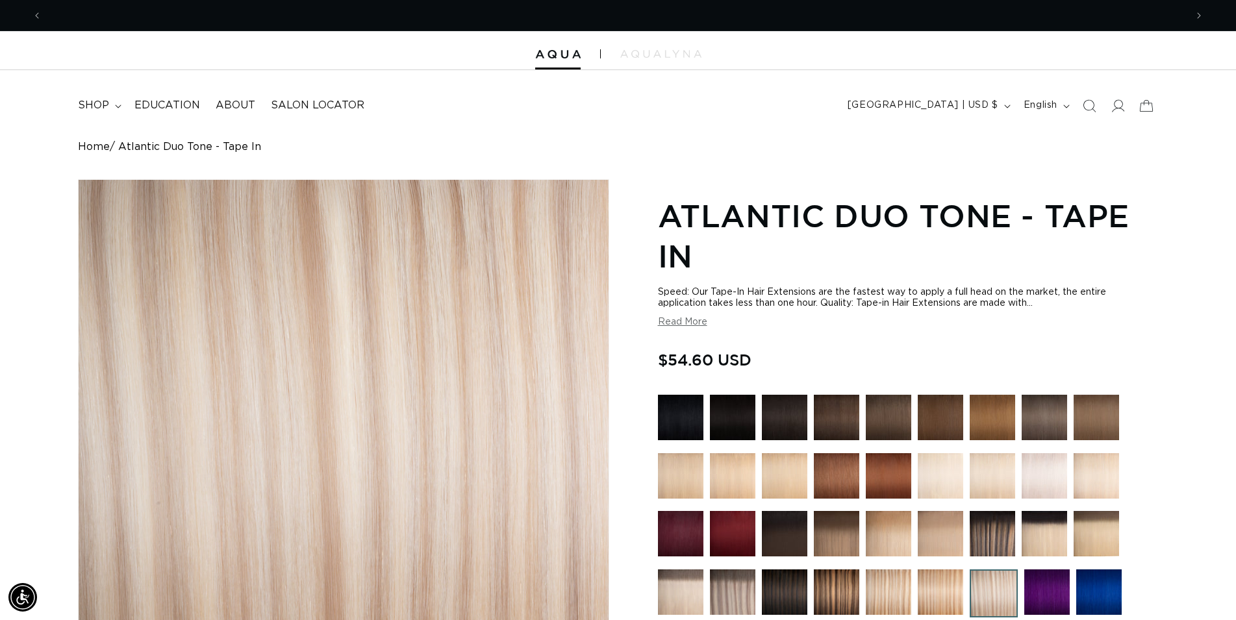
scroll to position [0, 2288]
